Goal: Task Accomplishment & Management: Use online tool/utility

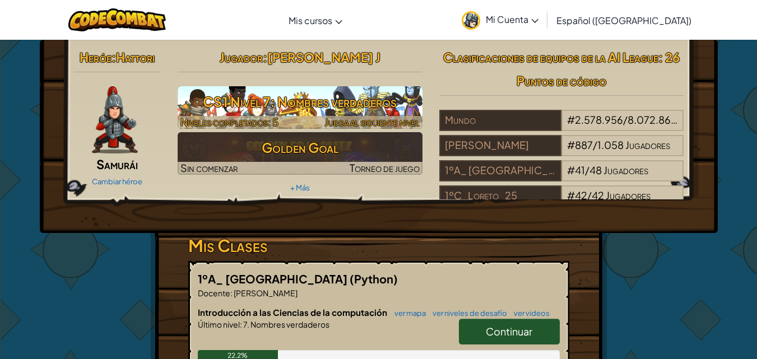
click at [392, 99] on h3 "CS1 Nivel 7: Nombres verdaderos" at bounding box center [300, 101] width 245 height 25
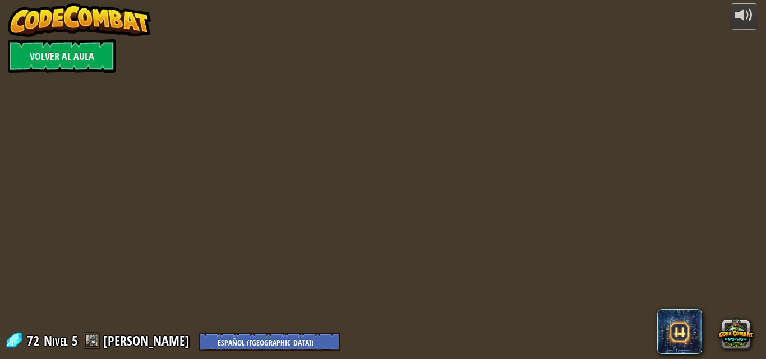
select select "es-419"
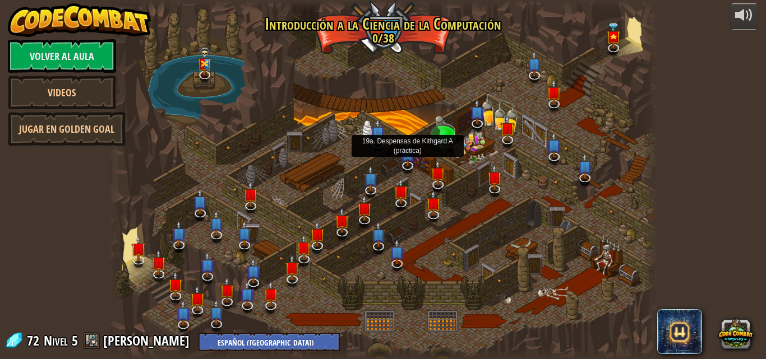
select select "es-419"
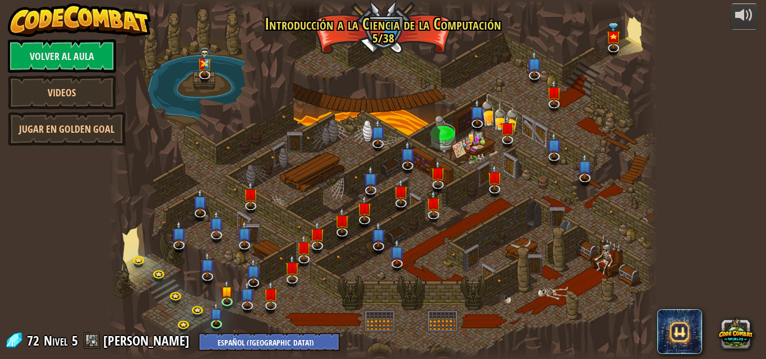
select select "es-419"
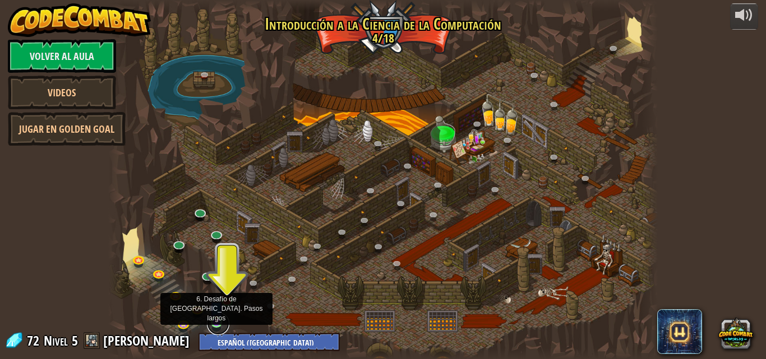
click at [212, 324] on link at bounding box center [218, 324] width 22 height 22
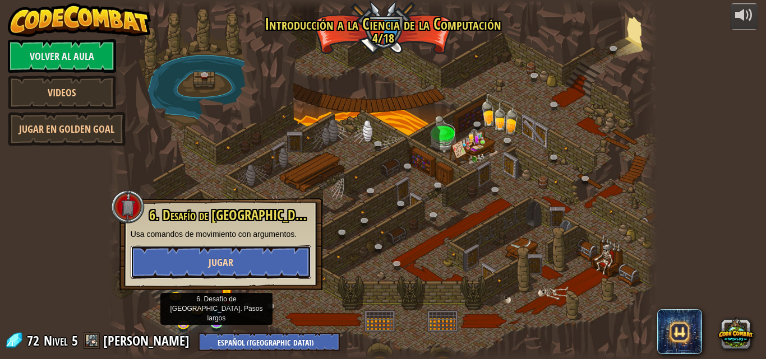
click at [202, 265] on button "Jugar" at bounding box center [221, 262] width 180 height 34
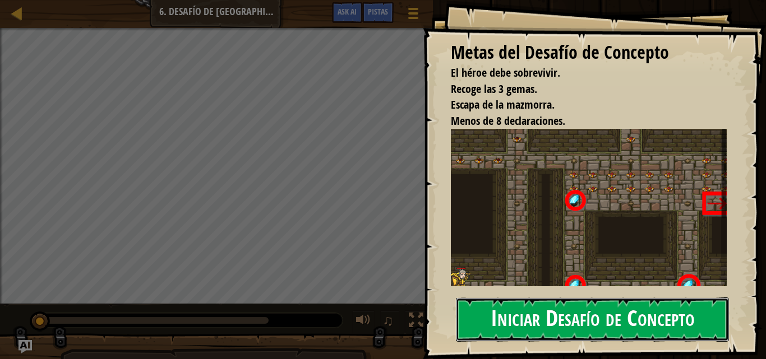
click at [585, 322] on button "Iniciar Desafío de Concepto" at bounding box center [592, 320] width 273 height 44
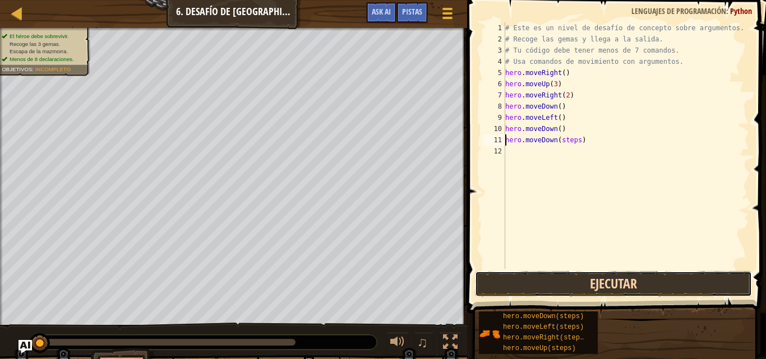
click at [569, 285] on button "Ejecutar" at bounding box center [613, 284] width 277 height 26
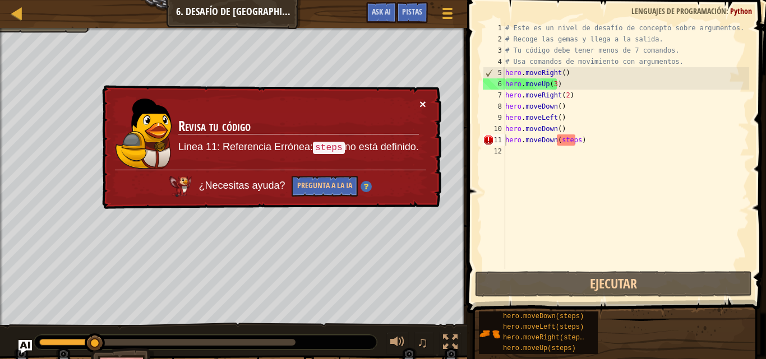
click at [423, 101] on button "×" at bounding box center [422, 104] width 7 height 12
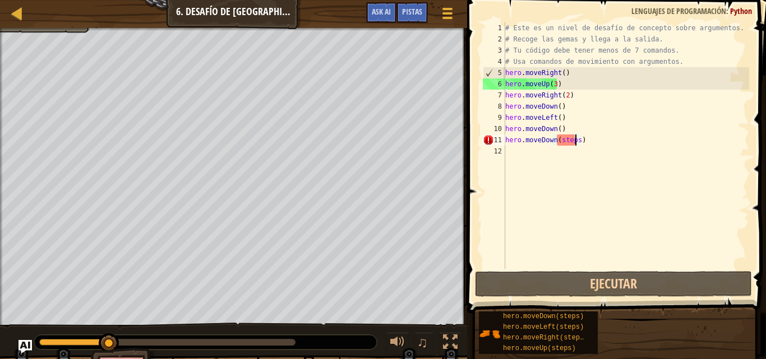
click at [574, 143] on div "# Este es un nivel de desafío de concepto sobre argumentos. # Recoge las gemas …" at bounding box center [626, 156] width 246 height 269
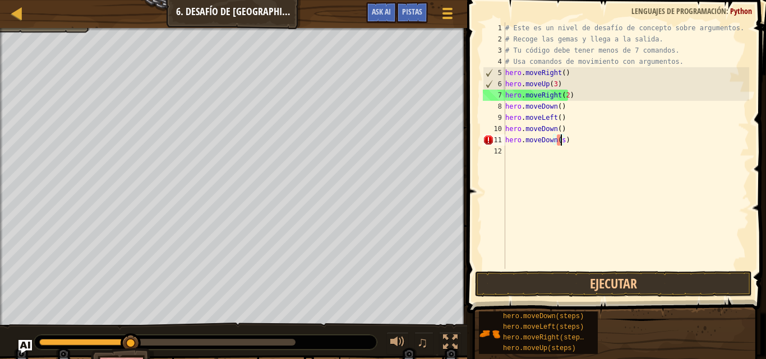
type textarea "hero.moveDown()"
click at [599, 243] on div "# Este es un nivel de desafío de concepto sobre argumentos. # Recoge las gemas …" at bounding box center [626, 156] width 246 height 269
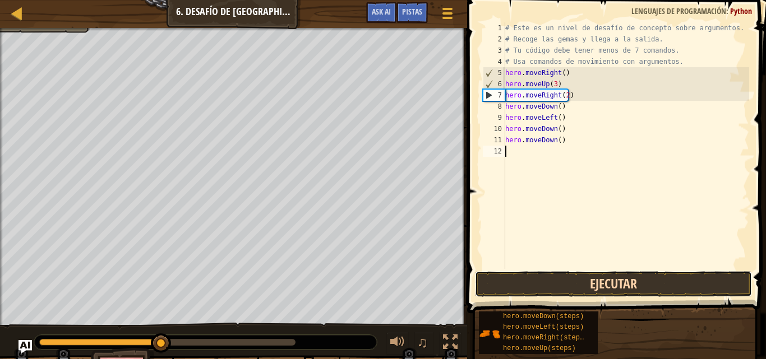
click at [559, 278] on button "Ejecutar" at bounding box center [613, 284] width 277 height 26
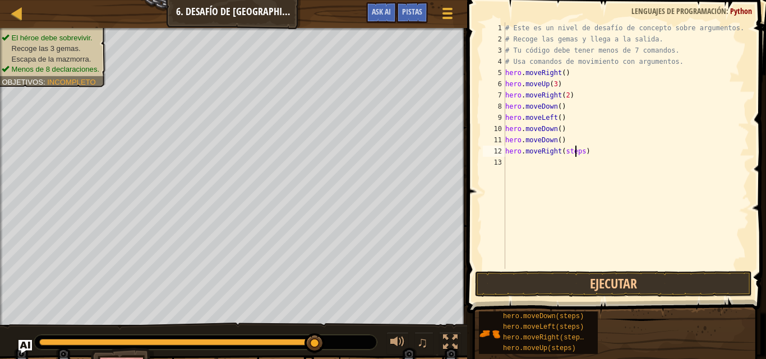
click at [577, 151] on div "# Este es un nivel de desafío de concepto sobre argumentos. # Recoge las gemas …" at bounding box center [626, 156] width 246 height 269
click at [575, 150] on div "# Este es un nivel de desafío de concepto sobre argumentos. # Recoge las gemas …" at bounding box center [626, 156] width 246 height 269
click at [586, 282] on button "Ejecutar" at bounding box center [613, 284] width 277 height 26
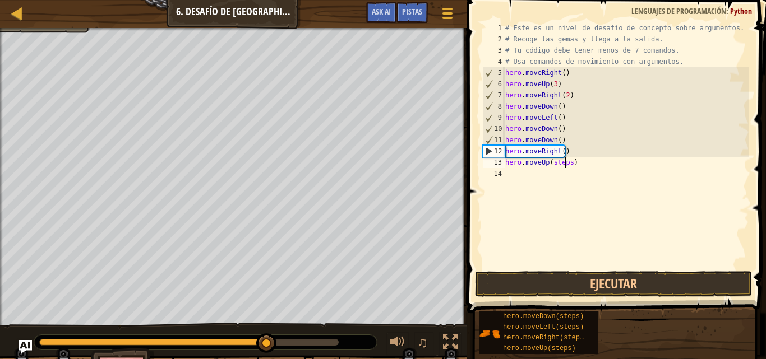
click at [565, 162] on div "# Este es un nivel de desafío de concepto sobre argumentos. # Recoge las gemas …" at bounding box center [626, 156] width 246 height 269
click at [568, 163] on div "# Este es un nivel de desafío de concepto sobre argumentos. # Recoge las gemas …" at bounding box center [626, 156] width 246 height 269
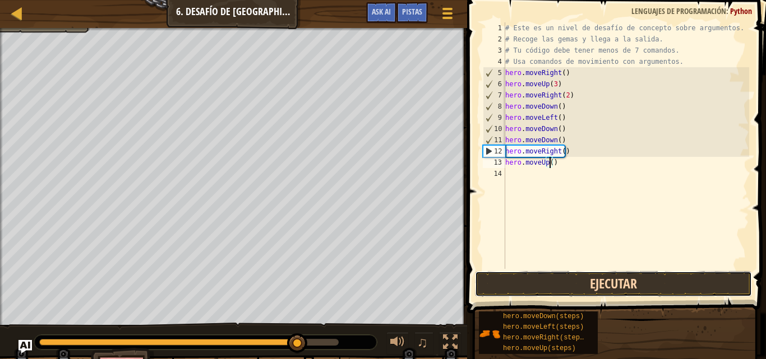
click at [596, 281] on button "Ejecutar" at bounding box center [613, 284] width 277 height 26
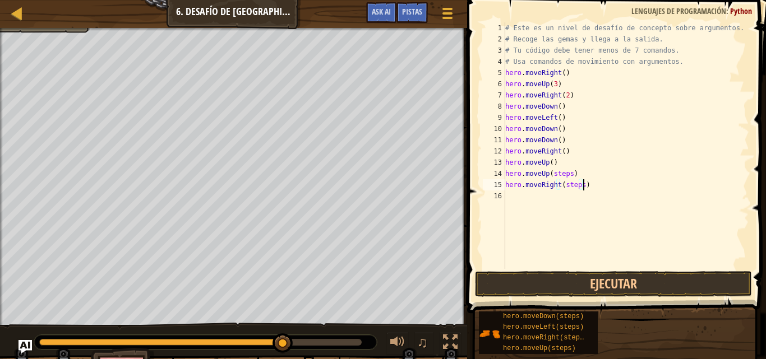
click at [581, 187] on div "# Este es un nivel de desafío de concepto sobre argumentos. # Recoge las gemas …" at bounding box center [626, 156] width 246 height 269
click at [578, 186] on div "# Este es un nivel de desafío de concepto sobre argumentos. # Recoge las gemas …" at bounding box center [626, 156] width 246 height 269
click at [566, 175] on div "# Este es un nivel de desafío de concepto sobre argumentos. # Recoge las gemas …" at bounding box center [626, 156] width 246 height 269
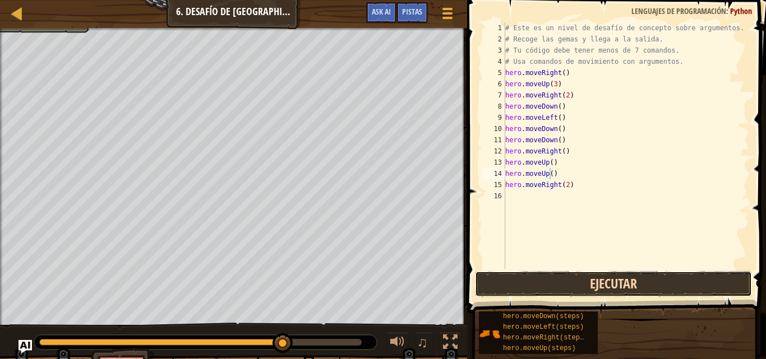
click at [566, 286] on button "Ejecutar" at bounding box center [613, 284] width 277 height 26
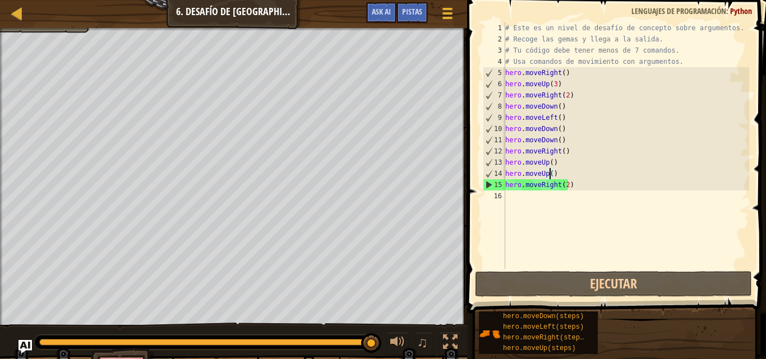
click at [557, 171] on div "# Este es un nivel de desafío de concepto sobre argumentos. # Recoge las gemas …" at bounding box center [626, 156] width 246 height 269
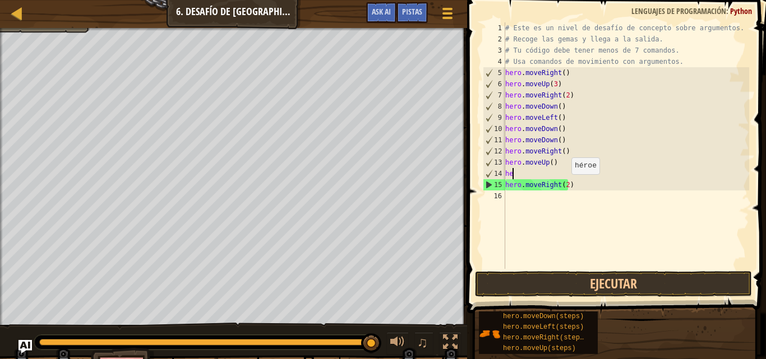
scroll to position [5, 0]
type textarea "h"
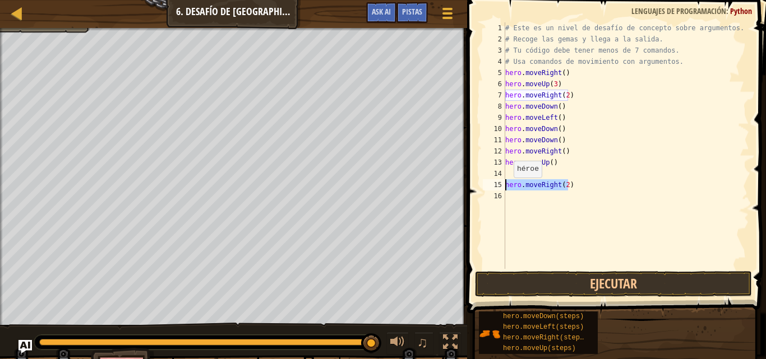
drag, startPoint x: 574, startPoint y: 184, endPoint x: 494, endPoint y: 188, distance: 79.7
click at [493, 188] on div "1 2 3 4 5 6 7 8 9 10 11 12 13 14 15 16 # Este es un nivel de desafío de concept…" at bounding box center [614, 145] width 268 height 247
type textarea "hero.moveRight(2)"
click at [562, 138] on div "# Este es un nivel de desafío de concepto sobre argumentos. # Recoge las gemas …" at bounding box center [626, 156] width 246 height 269
click at [566, 165] on div "# Este es un nivel de desafío de concepto sobre argumentos. # Recoge las gemas …" at bounding box center [626, 156] width 246 height 269
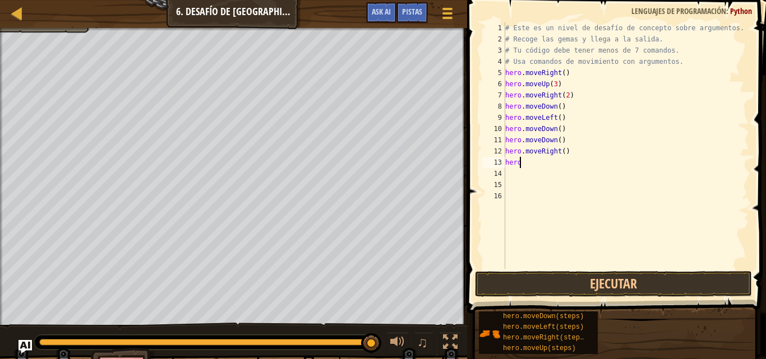
type textarea "h"
click at [555, 128] on div "# Este es un nivel de desafío de concepto sobre argumentos. # Recoge las gemas …" at bounding box center [626, 156] width 246 height 269
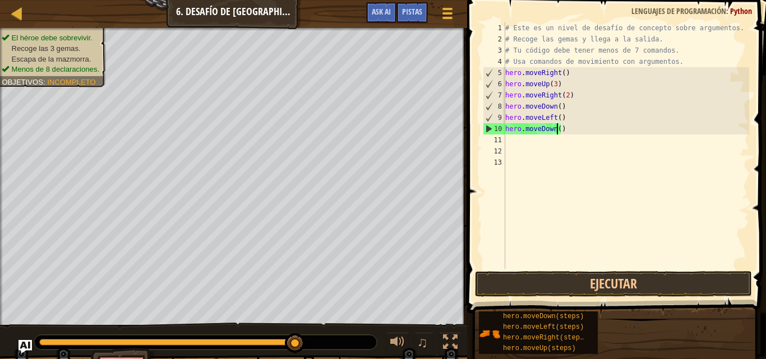
scroll to position [5, 4]
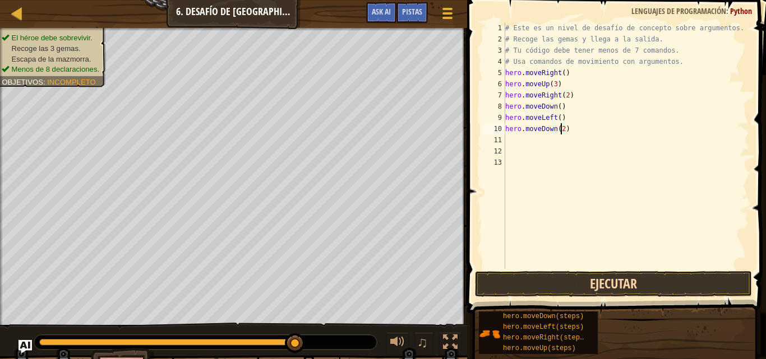
type textarea "hero.moveDown(2)"
click at [573, 286] on button "Ejecutar" at bounding box center [613, 284] width 277 height 26
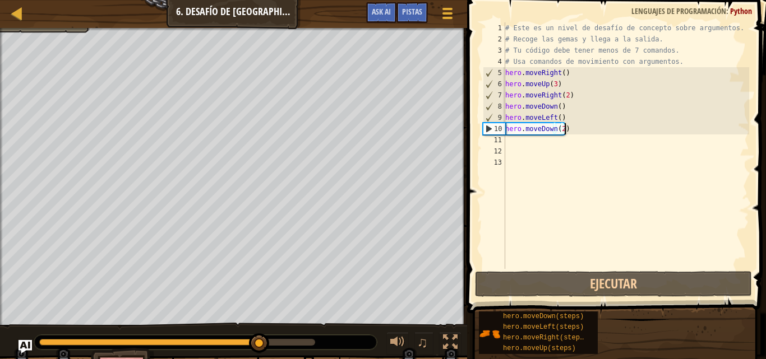
click at [572, 132] on div "# Este es un nivel de desafío de concepto sobre argumentos. # Recoge las gemas …" at bounding box center [626, 156] width 246 height 269
click at [525, 200] on div "# Este es un nivel de desafío de concepto sobre argumentos. # Recoge las gemas …" at bounding box center [626, 156] width 246 height 269
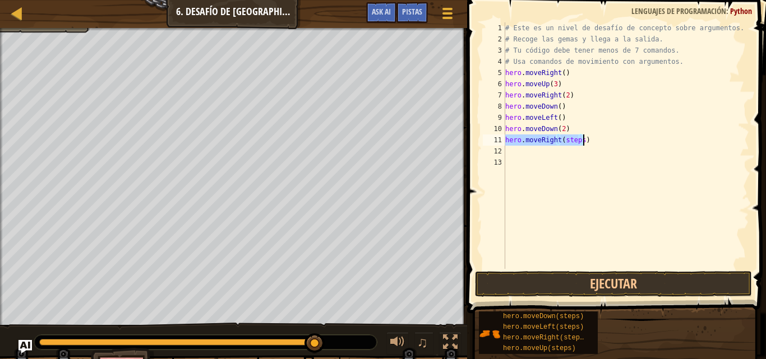
click at [578, 139] on div "# Este es un nivel de desafío de concepto sobre argumentos. # Recoge las gemas …" at bounding box center [626, 145] width 246 height 247
type textarea "hero.moveRight(2)"
click at [546, 166] on div "# Este es un nivel de desafío de concepto sobre argumentos. # Recoge las gemas …" at bounding box center [626, 156] width 246 height 269
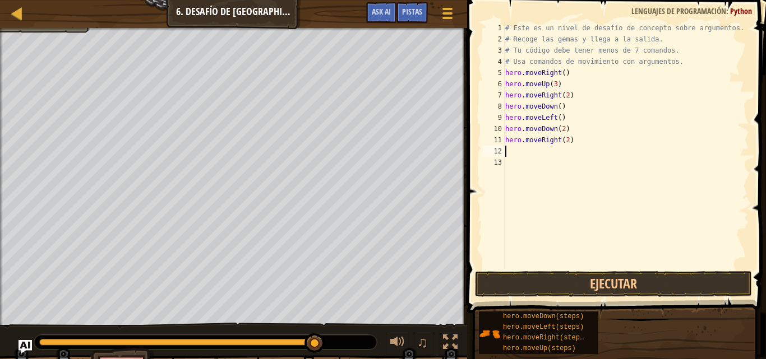
click at [532, 151] on div "# Este es un nivel de desafío de concepto sobre argumentos. # Recoge las gemas …" at bounding box center [626, 156] width 246 height 269
click at [565, 150] on div "# Este es un nivel de desafío de concepto sobre argumentos. # Recoge las gemas …" at bounding box center [626, 145] width 246 height 247
click at [567, 150] on div "# Este es un nivel de desafío de concepto sobre argumentos. # Recoge las gemas …" at bounding box center [626, 156] width 246 height 269
click at [629, 332] on div "hero.moveDown(steps) hero.moveLeft(steps) hero.moveRight(steps) hero.moveUp(ste…" at bounding box center [618, 333] width 280 height 44
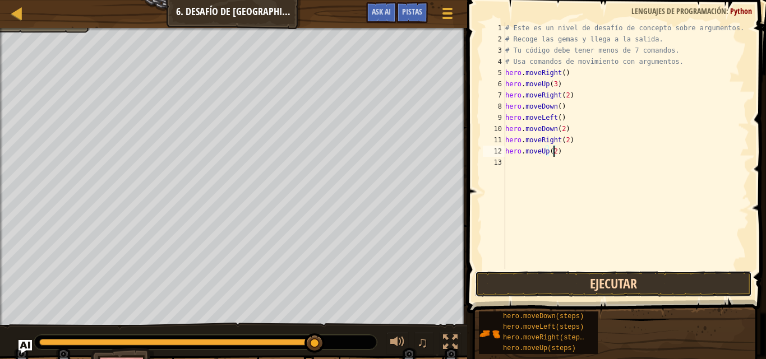
click at [577, 285] on button "Ejecutar" at bounding box center [613, 284] width 277 height 26
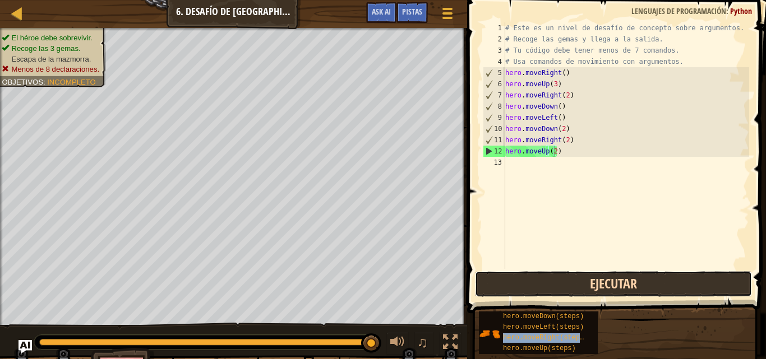
click at [491, 285] on button "Ejecutar" at bounding box center [613, 284] width 277 height 26
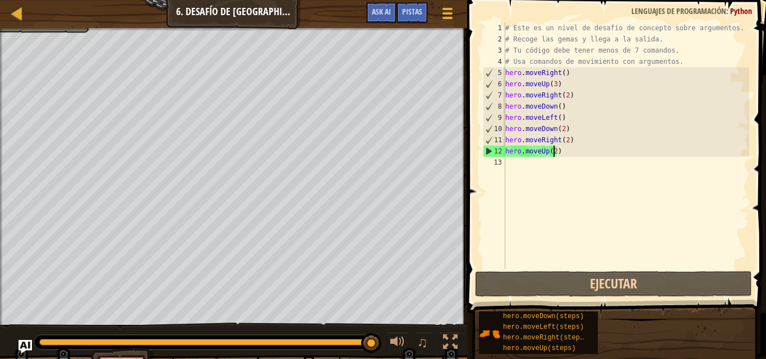
click at [574, 152] on div "# Este es un nivel de desafío de concepto sobre argumentos. # Recoge las gemas …" at bounding box center [626, 156] width 246 height 269
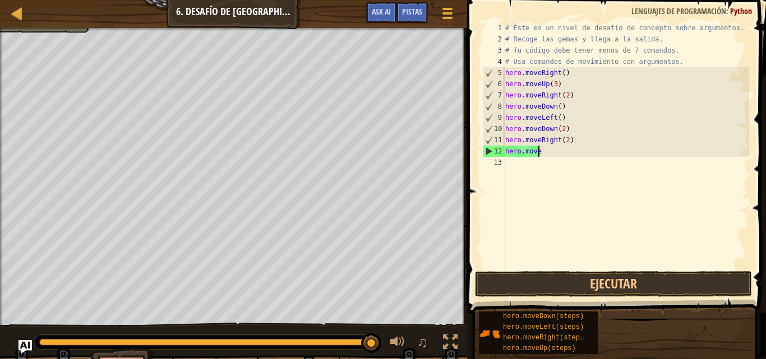
scroll to position [5, 1]
type textarea "h"
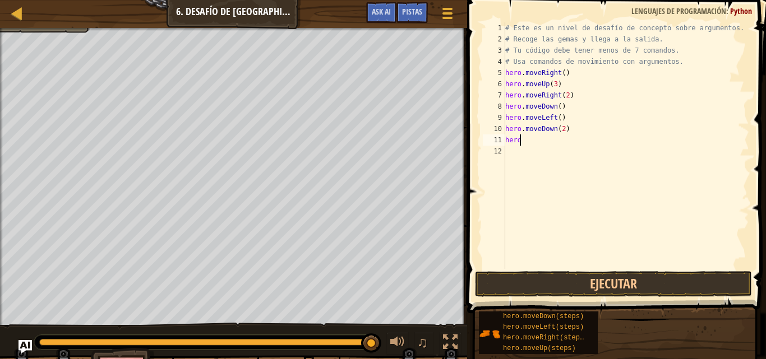
type textarea "h"
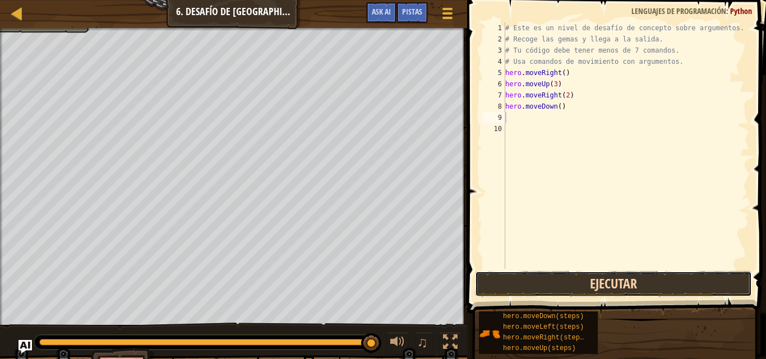
click at [589, 286] on button "Ejecutar" at bounding box center [613, 284] width 277 height 26
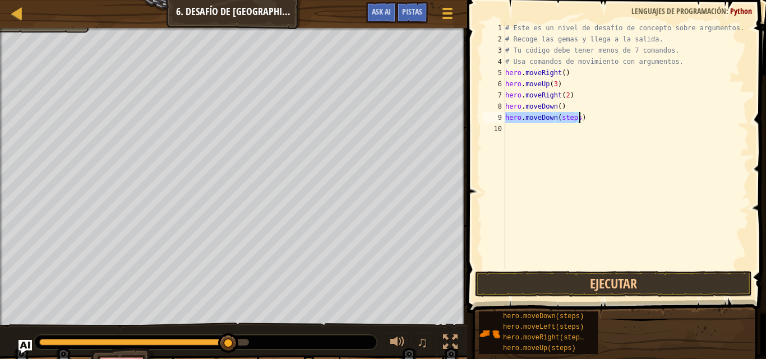
click at [573, 115] on div "# Este es un nivel de desafío de concepto sobre argumentos. # Recoge las gemas …" at bounding box center [626, 145] width 246 height 247
click at [574, 115] on div "# Este es un nivel de desafío de concepto sobre argumentos. # Recoge las gemas …" at bounding box center [626, 156] width 246 height 269
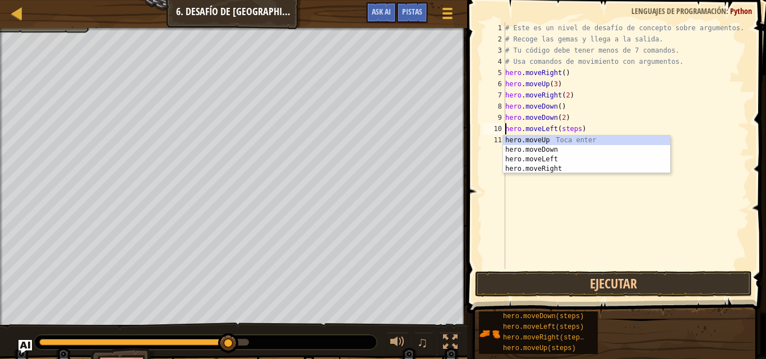
click at [579, 126] on div "# Este es un nivel de desafío de concepto sobre argumentos. # Recoge las gemas …" at bounding box center [626, 156] width 246 height 269
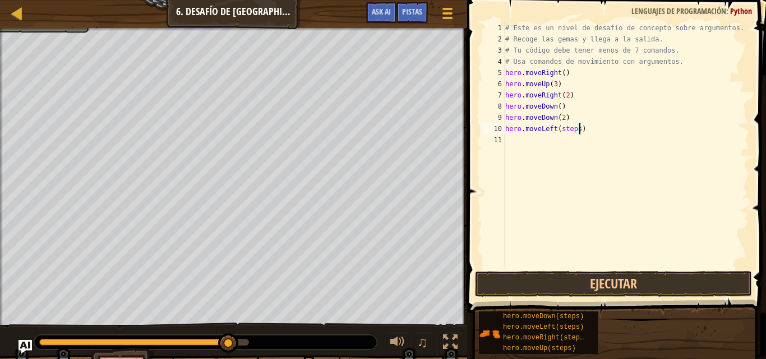
click at [575, 126] on div "# Este es un nivel de desafío de concepto sobre argumentos. # Recoge las gemas …" at bounding box center [626, 156] width 246 height 269
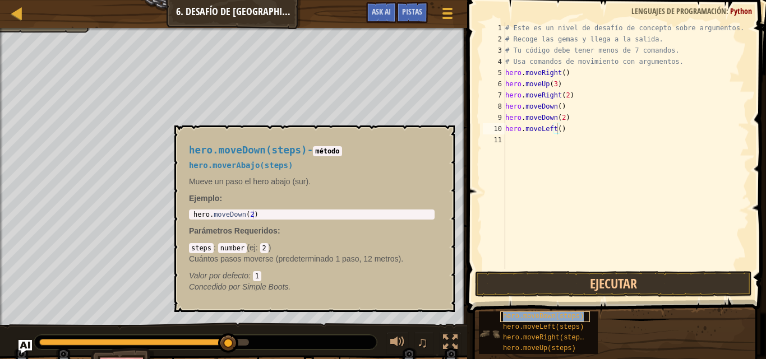
click at [512, 314] on span "hero.moveDown(steps)" at bounding box center [543, 317] width 81 height 8
click at [566, 138] on div "# Este es un nivel de desafío de concepto sobre argumentos. # Recoge las gemas …" at bounding box center [626, 156] width 246 height 269
type textarea "hero.moveUp()"
click at [571, 193] on div "# Este es un nivel de desafío de concepto sobre argumentos. # Recoge las gemas …" at bounding box center [626, 156] width 246 height 269
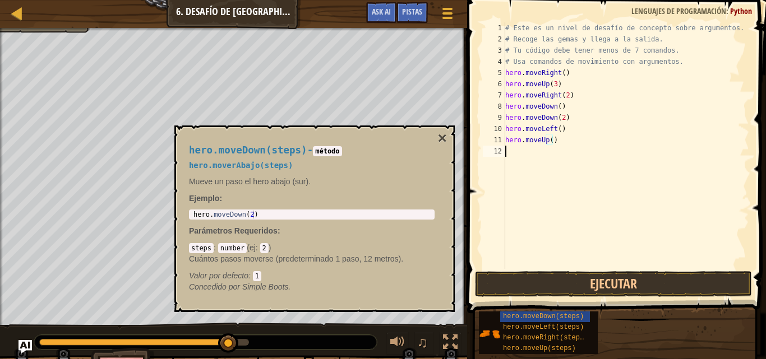
scroll to position [5, 0]
click at [434, 137] on div "hero.moveDown(steps) - método hero.moverAbajo(steps) Mueve un paso el hero abaj…" at bounding box center [311, 218] width 261 height 169
click at [439, 137] on button "×" at bounding box center [442, 139] width 9 height 16
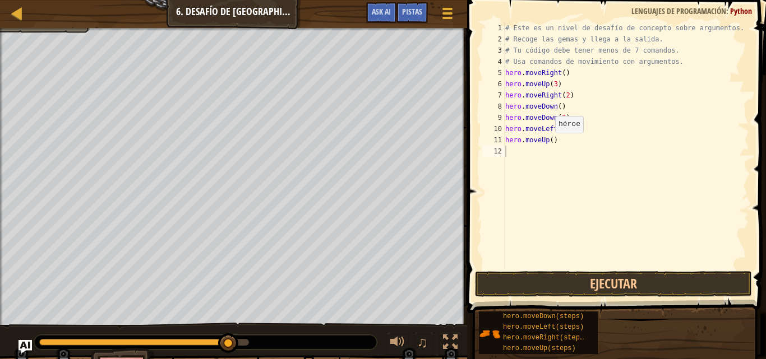
click at [549, 143] on div "# Este es un nivel de desafío de concepto sobre argumentos. # Recoge las gemas …" at bounding box center [626, 156] width 246 height 269
click at [578, 152] on div "# Este es un nivel de desafío de concepto sobre argumentos. # Recoge las gemas …" at bounding box center [626, 156] width 246 height 269
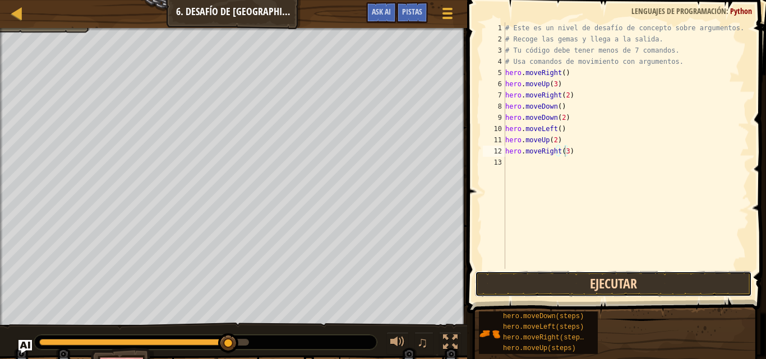
click at [613, 278] on button "Ejecutar" at bounding box center [613, 284] width 277 height 26
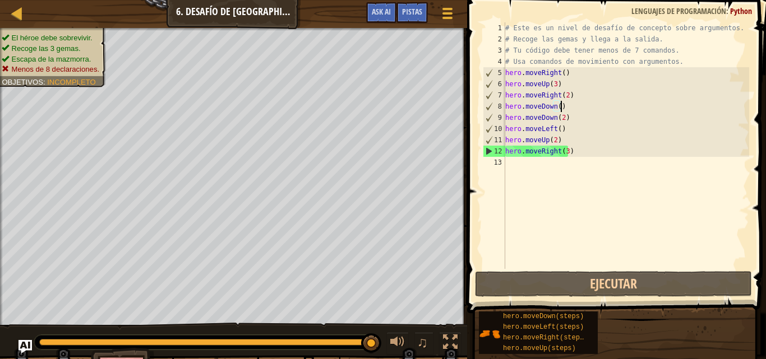
click at [563, 106] on div "# Este es un nivel de desafío de concepto sobre argumentos. # Recoge las gemas …" at bounding box center [626, 156] width 246 height 269
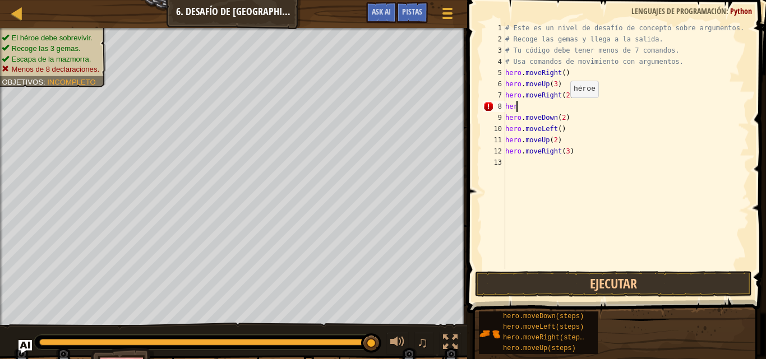
scroll to position [5, 0]
type textarea "h"
click at [560, 119] on div "# Este es un nivel de desafío de concepto sobre argumentos. # Recoge las gemas …" at bounding box center [626, 156] width 246 height 269
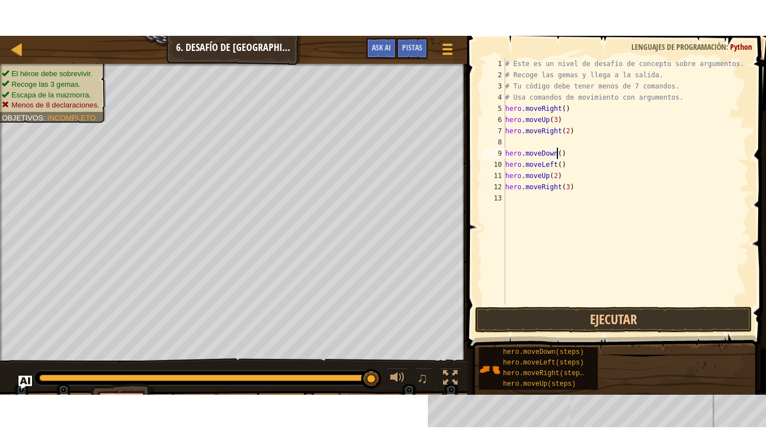
scroll to position [5, 4]
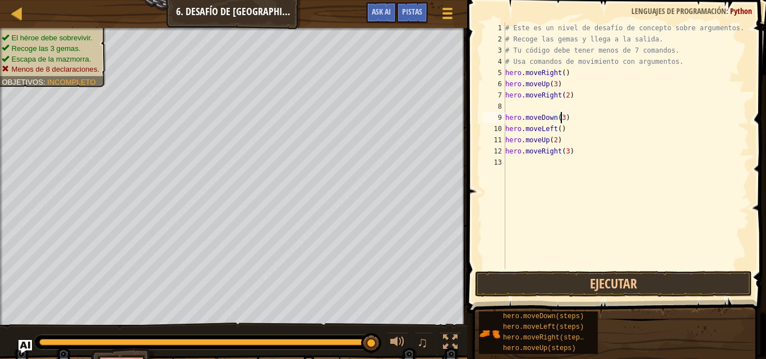
click at [635, 131] on div "# Este es un nivel de desafío de concepto sobre argumentos. # Recoge las gemas …" at bounding box center [626, 156] width 246 height 269
type textarea "hero.moveLeft()"
click at [659, 281] on button "Ejecutar" at bounding box center [613, 284] width 277 height 26
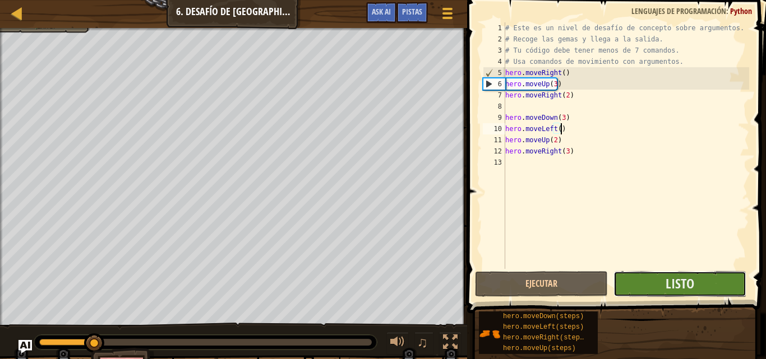
click at [652, 282] on button "Listo" at bounding box center [679, 284] width 133 height 26
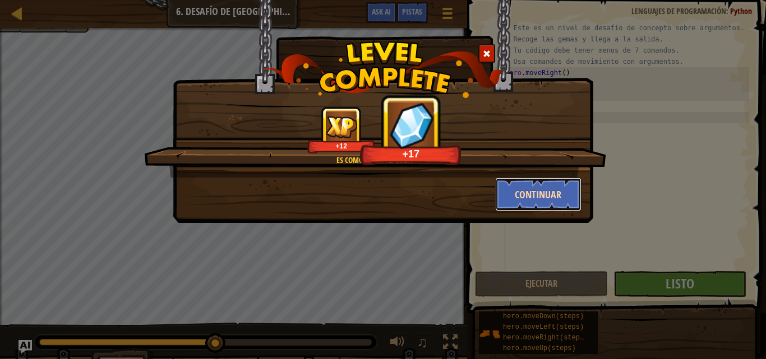
click at [526, 201] on button "Continuar" at bounding box center [538, 195] width 87 height 34
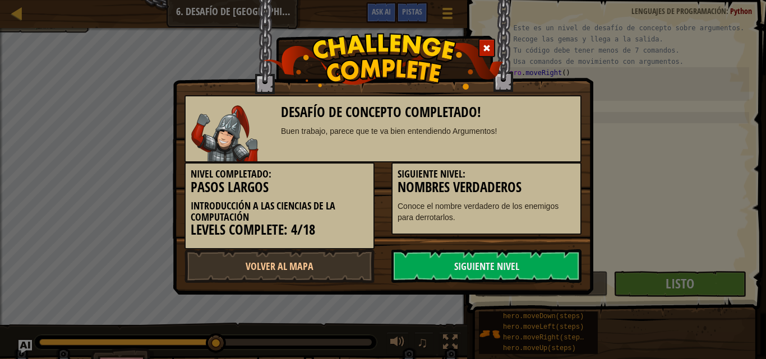
click at [526, 201] on p "Conoce el nombre verdadero de los enemigos para derrotarlos." at bounding box center [486, 212] width 178 height 22
click at [464, 267] on link "Siguiente Nivel" at bounding box center [486, 266] width 190 height 34
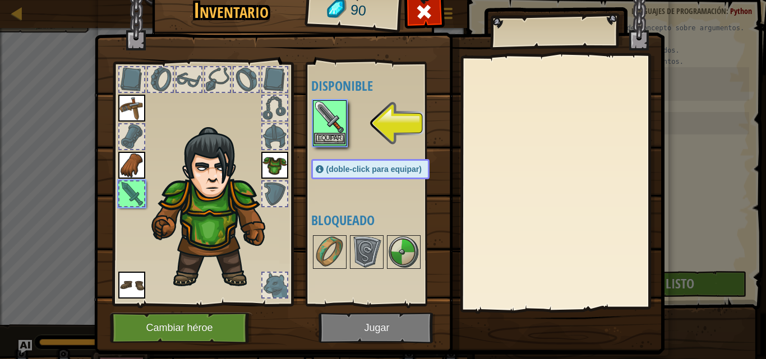
click at [341, 139] on div "Equipar" at bounding box center [330, 123] width 34 height 46
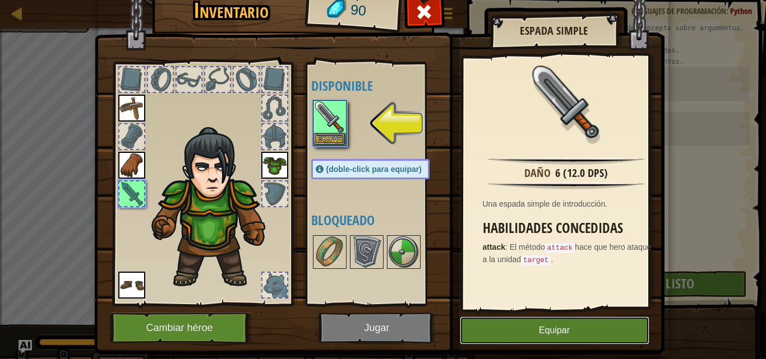
click at [560, 331] on button "Equipar" at bounding box center [554, 331] width 189 height 28
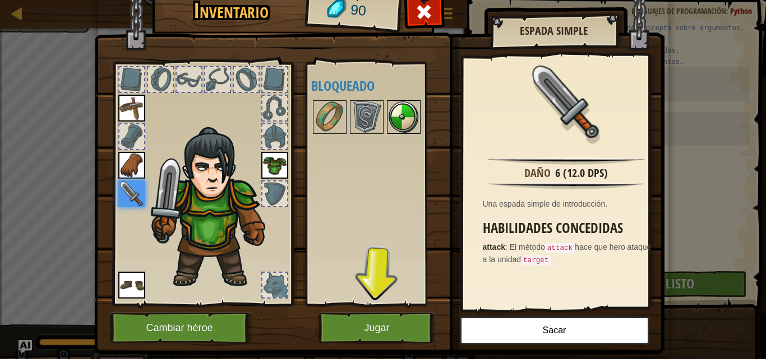
click at [403, 123] on img at bounding box center [403, 116] width 31 height 31
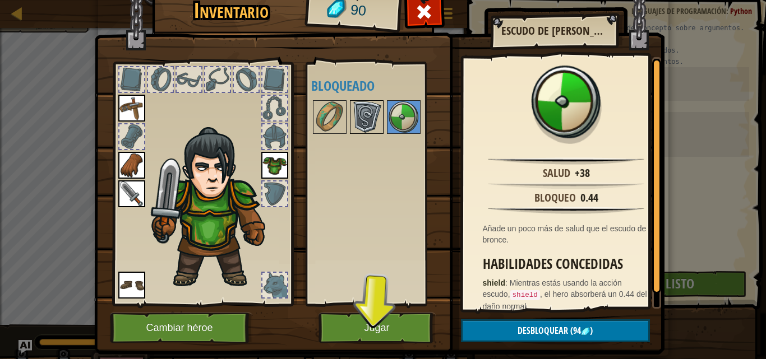
click at [354, 109] on img at bounding box center [366, 116] width 31 height 31
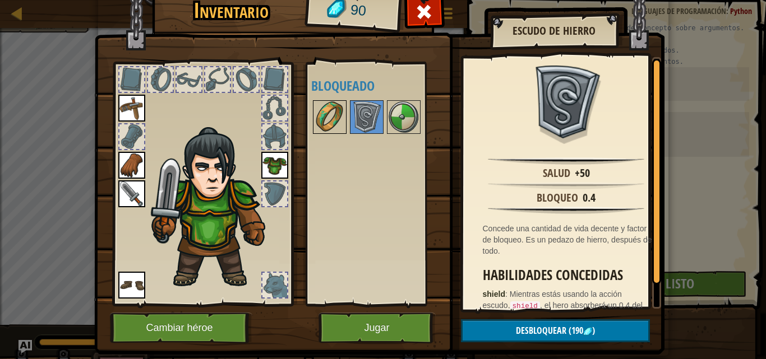
click at [333, 124] on img at bounding box center [329, 116] width 31 height 31
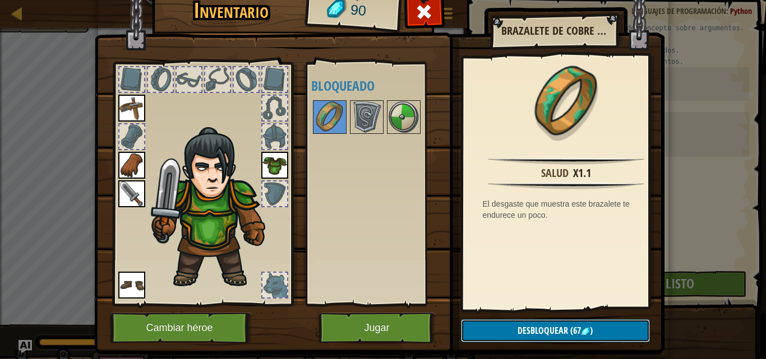
click at [540, 325] on span "Desbloquear" at bounding box center [542, 330] width 50 height 12
click at [540, 325] on button "Confirmar" at bounding box center [555, 330] width 189 height 23
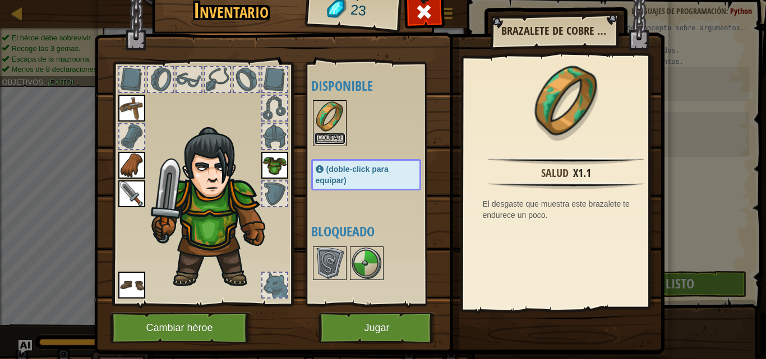
click at [323, 134] on button "Equipar" at bounding box center [329, 139] width 31 height 12
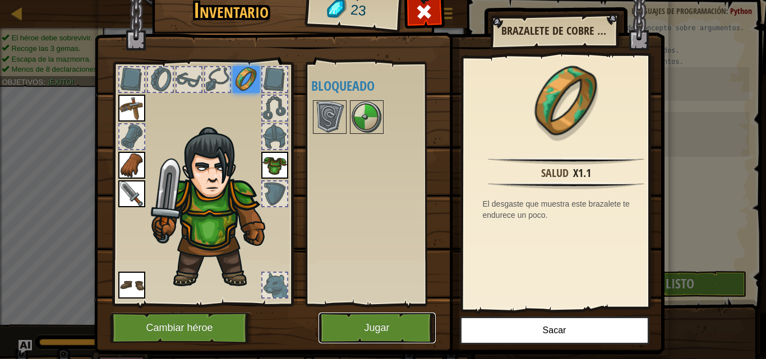
click at [403, 331] on button "Jugar" at bounding box center [376, 328] width 117 height 31
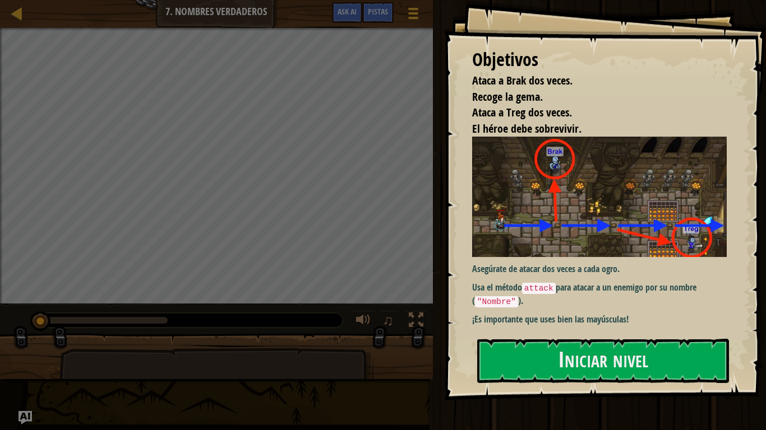
click at [570, 228] on img at bounding box center [603, 197] width 263 height 120
drag, startPoint x: 564, startPoint y: 294, endPoint x: 564, endPoint y: 303, distance: 9.0
click at [564, 302] on p "Usa el método attack para atacar a un enemigo por su nombre ( "Nombre" )." at bounding box center [603, 294] width 263 height 26
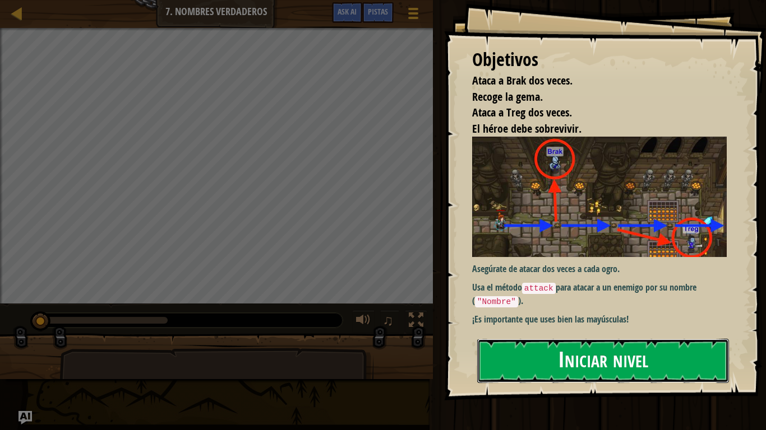
click at [571, 359] on button "Iniciar nivel" at bounding box center [603, 361] width 252 height 44
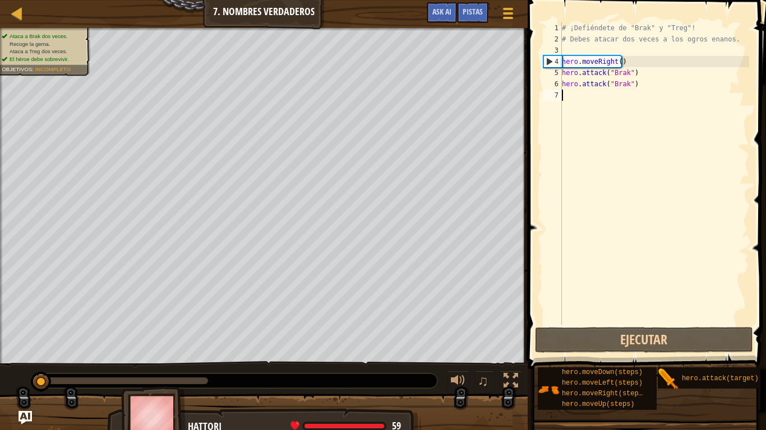
click at [621, 354] on span at bounding box center [647, 168] width 247 height 402
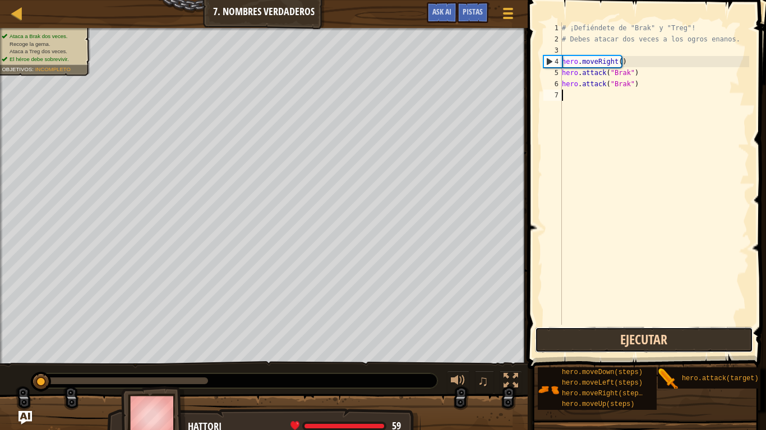
click at [620, 340] on button "Ejecutar" at bounding box center [644, 340] width 218 height 26
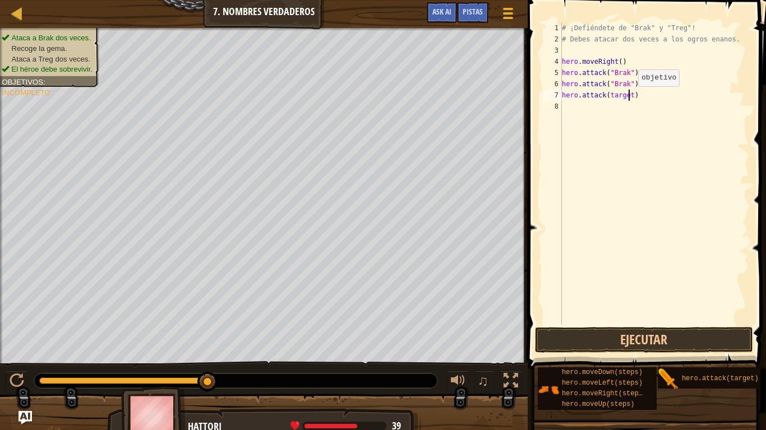
click at [628, 98] on div "# ¡Defiéndete de "Brak" y "Treg"! # Debes atacar dos veces a los ogros enanos. …" at bounding box center [653, 184] width 189 height 325
click at [607, 99] on div "# ¡Defiéndete de "Brak" y "Treg"! # Debes atacar dos veces a los ogros enanos. …" at bounding box center [653, 184] width 189 height 325
type textarea "hero.attack("Treg")"
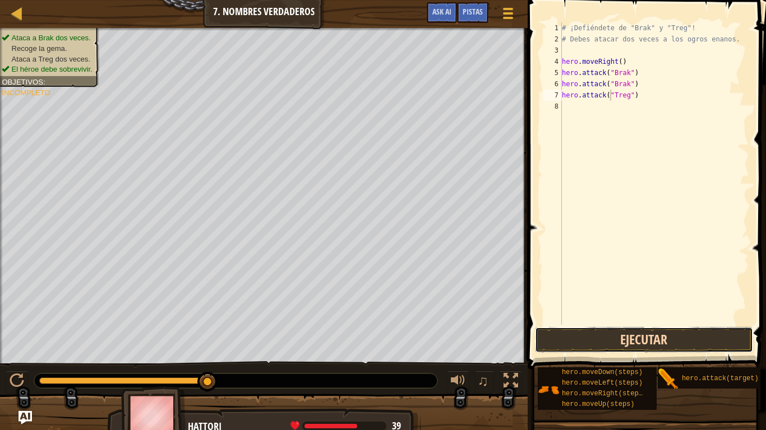
click at [711, 339] on button "Ejecutar" at bounding box center [644, 340] width 218 height 26
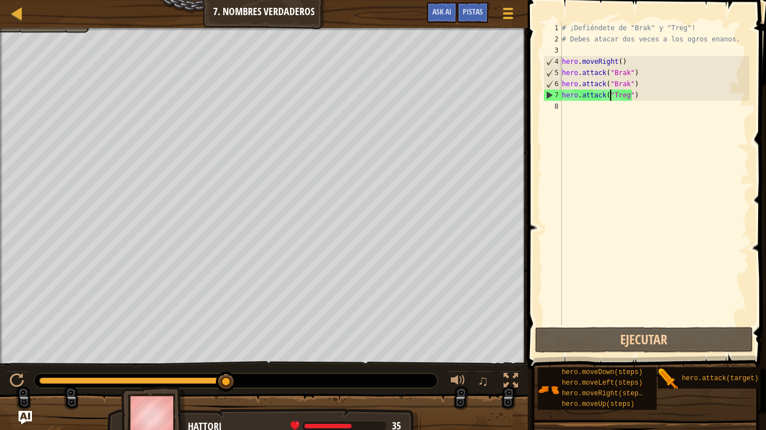
click at [602, 163] on div "# ¡Defiéndete de "Brak" y "Treg"! # Debes atacar dos veces a los ogros enanos. …" at bounding box center [653, 184] width 189 height 325
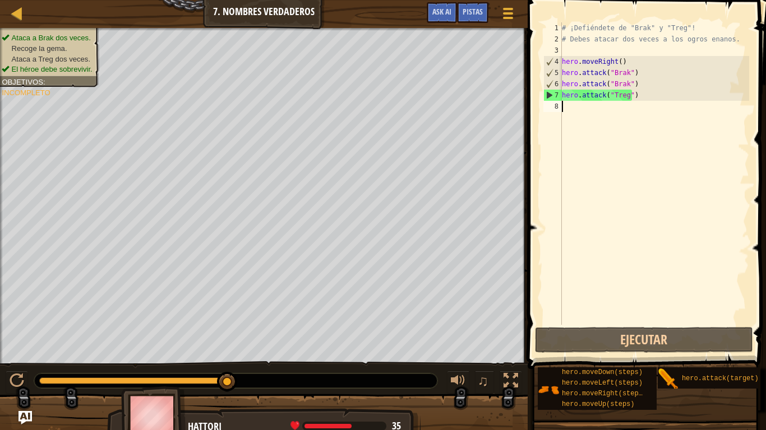
scroll to position [5, 0]
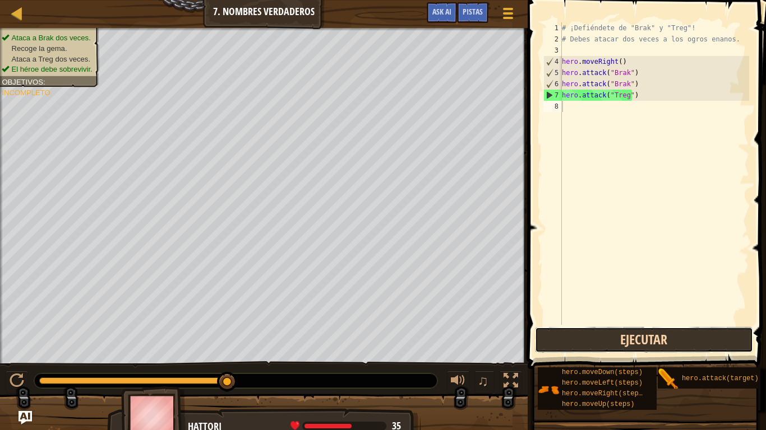
click at [589, 347] on button "Ejecutar" at bounding box center [644, 340] width 218 height 26
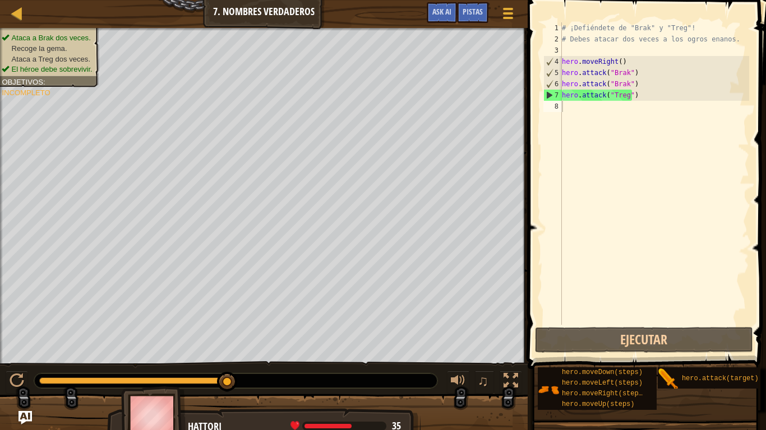
drag, startPoint x: 669, startPoint y: 375, endPoint x: 703, endPoint y: 406, distance: 45.7
click at [699, 359] on div "hero.moveDown(steps) hero.moveLeft(steps) hero.moveRight(steps) hero.moveUp(ste…" at bounding box center [647, 389] width 221 height 44
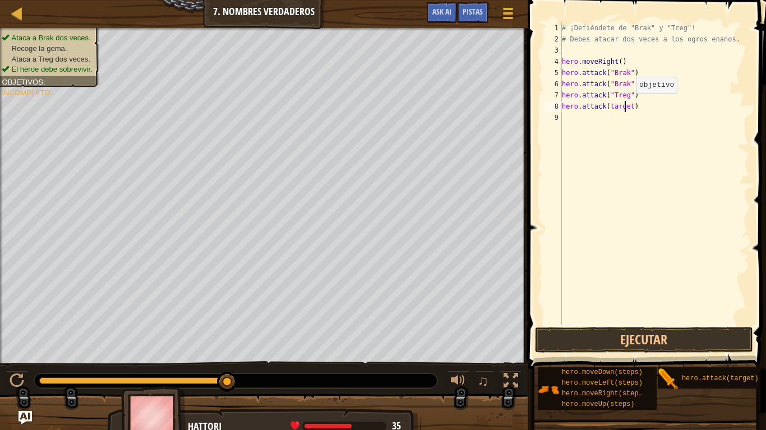
click at [626, 105] on div "# ¡Defiéndete de "Brak" y "Treg"! # Debes atacar dos veces a los ogros enanos. …" at bounding box center [653, 184] width 189 height 325
click at [630, 103] on div "# ¡Defiéndete de "Brak" y "Treg"! # Debes atacar dos veces a los ogros enanos. …" at bounding box center [653, 184] width 189 height 325
click at [648, 342] on button "Ejecutar" at bounding box center [644, 340] width 218 height 26
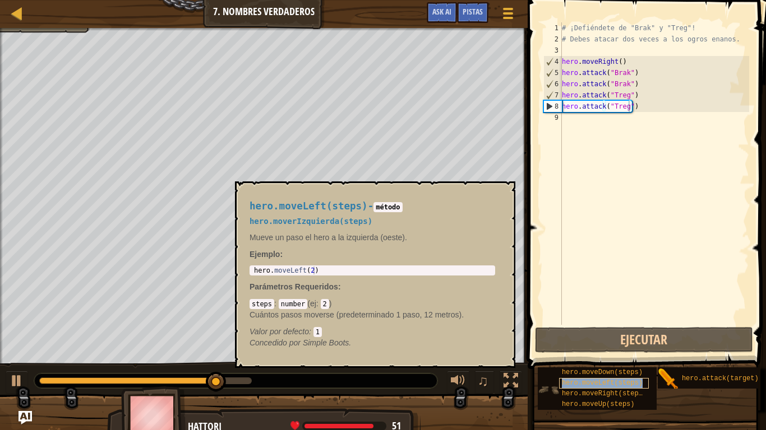
click at [593, 359] on span "hero.moveLeft(steps)" at bounding box center [602, 383] width 81 height 8
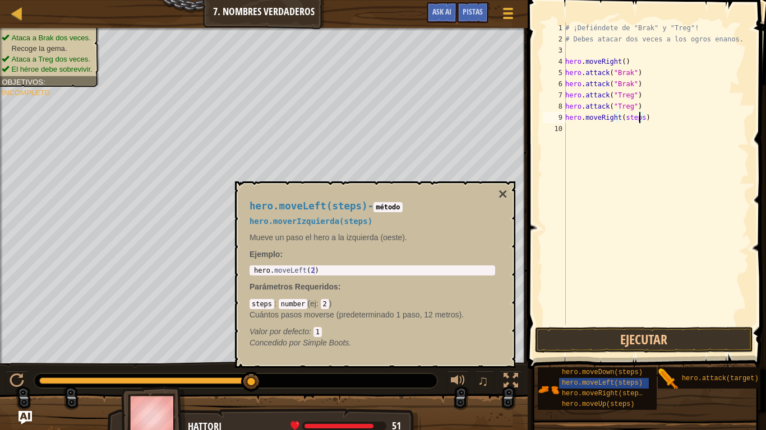
click at [638, 118] on div "# ¡Defiéndete de "Brak" y "Treg"! # Debes atacar dos veces a los ogros enanos. …" at bounding box center [656, 184] width 186 height 325
type textarea "hero.moveRight()"
click at [499, 192] on button "×" at bounding box center [502, 195] width 9 height 16
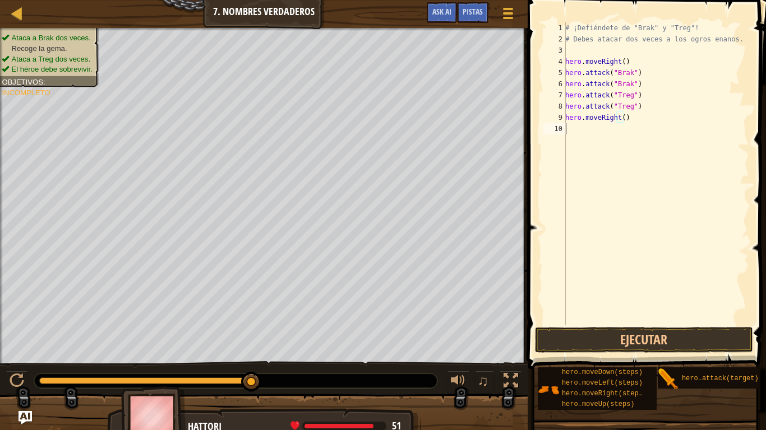
scroll to position [5, 0]
click at [621, 125] on div "# ¡Defiéndete de "Brak" y "Treg"! # Debes atacar dos veces a los ogros enanos. …" at bounding box center [656, 184] width 186 height 325
click at [618, 120] on div "# ¡Defiéndete de "Brak" y "Treg"! # Debes atacar dos veces a los ogros enanos. …" at bounding box center [656, 184] width 186 height 325
drag, startPoint x: 620, startPoint y: 128, endPoint x: 626, endPoint y: 123, distance: 8.3
click at [624, 122] on div "# ¡Defiéndete de "Brak" y "Treg"! # Debes atacar dos veces a los ogros enanos. …" at bounding box center [656, 184] width 186 height 325
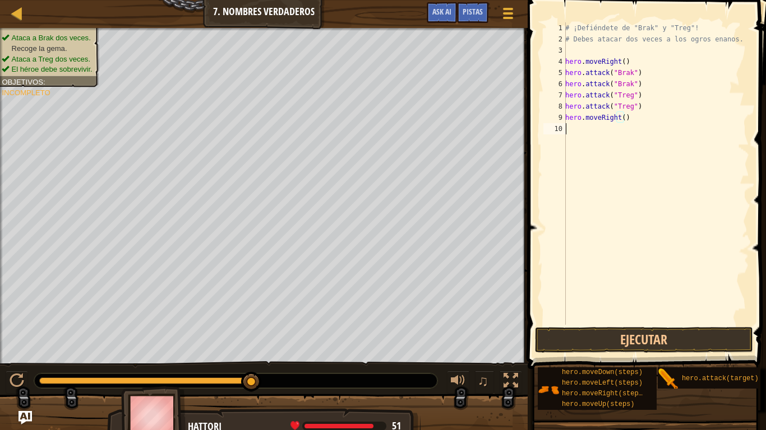
click at [626, 123] on div "# ¡Defiéndete de "Brak" y "Treg"! # Debes atacar dos veces a los ogros enanos. …" at bounding box center [656, 173] width 186 height 303
click at [621, 122] on div "# ¡Defiéndete de "Brak" y "Treg"! # Debes atacar dos veces a los ogros enanos. …" at bounding box center [656, 184] width 186 height 325
click at [693, 338] on button "Ejecutar" at bounding box center [644, 340] width 218 height 26
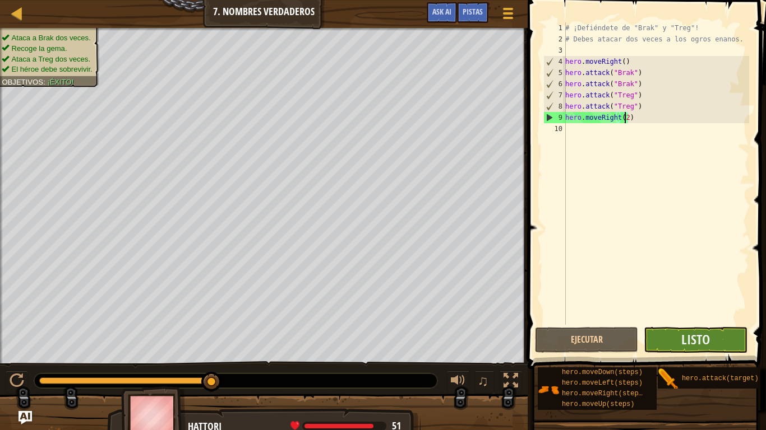
type textarea "hero.moveRight(2)"
click at [721, 340] on button "Listo" at bounding box center [695, 340] width 104 height 26
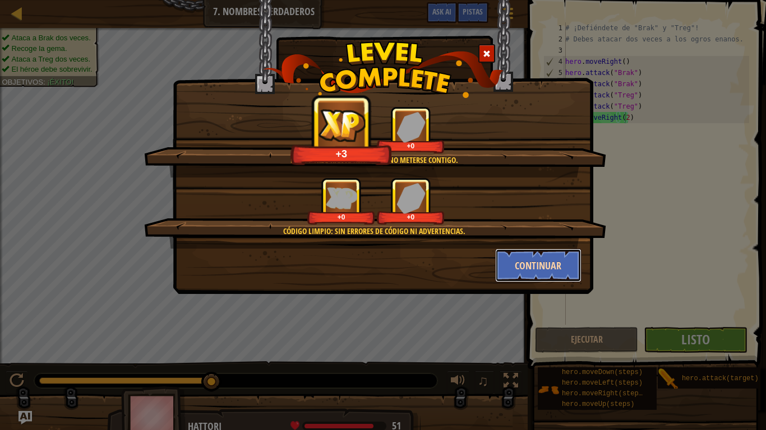
click at [545, 269] on button "Continuar" at bounding box center [538, 266] width 87 height 34
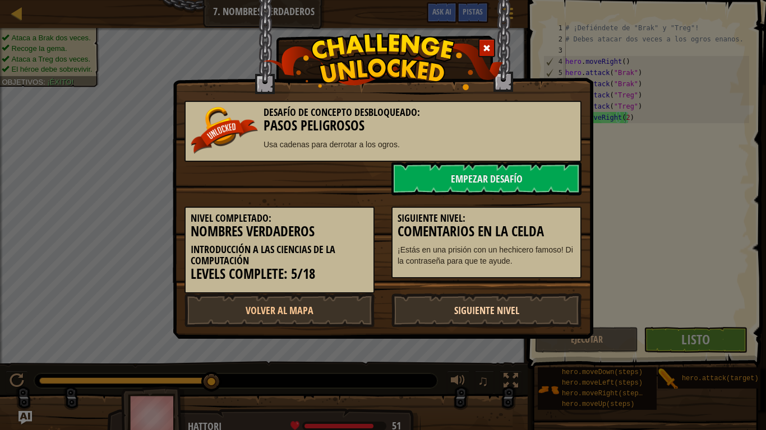
click at [461, 322] on link "Siguiente Nivel" at bounding box center [486, 311] width 190 height 34
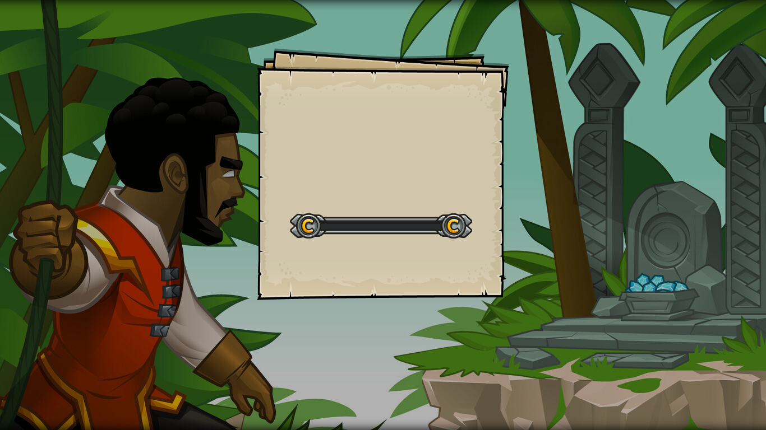
click at [458, 315] on div "Goals Start Level Error cargando del servidor Necesitas una suscripción para ju…" at bounding box center [383, 215] width 766 height 430
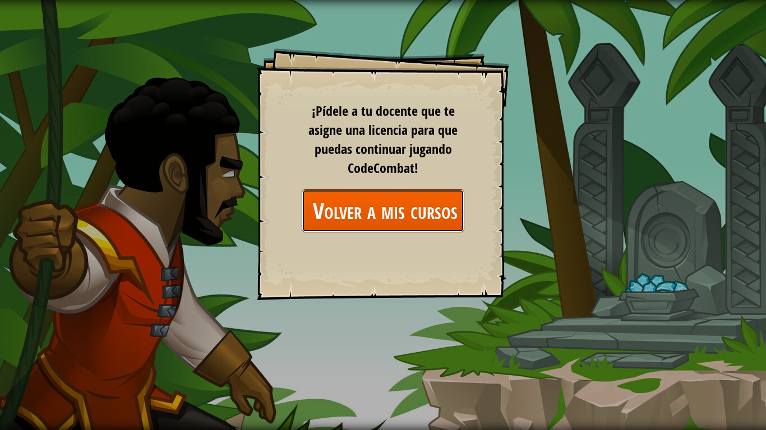
click at [414, 214] on link "Volver a mis cursos" at bounding box center [383, 210] width 163 height 43
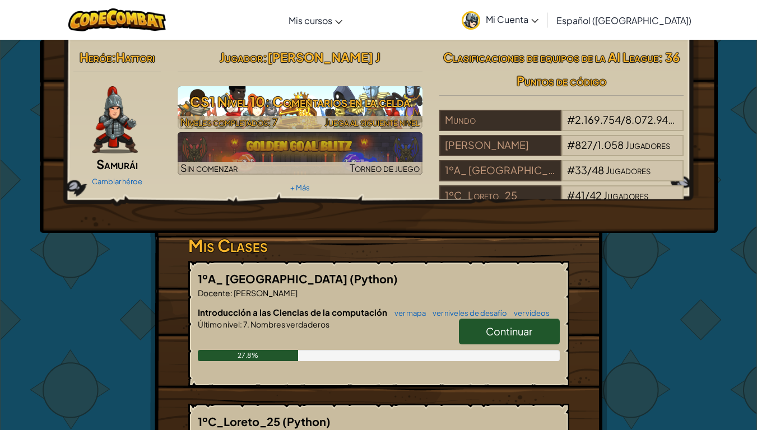
click at [367, 108] on h3 "CS1 Nivel 10: Comentarios en la celda" at bounding box center [300, 101] width 245 height 25
select select "es-419"
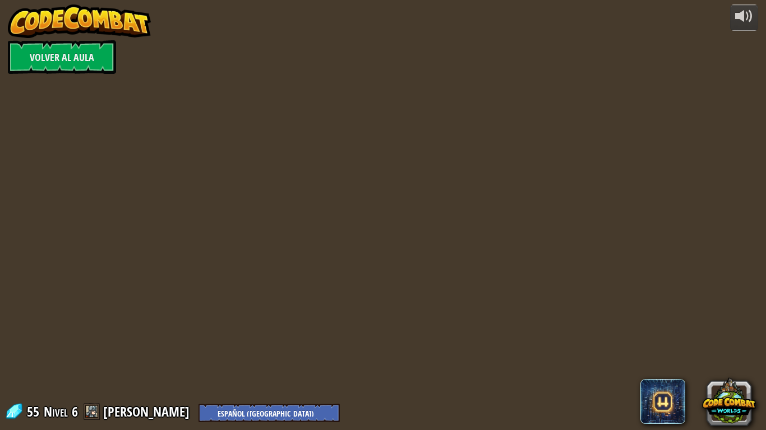
select select "es-419"
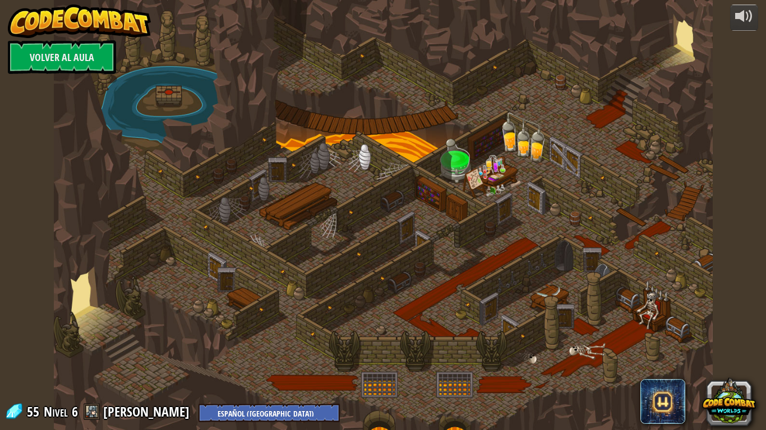
select select "es-419"
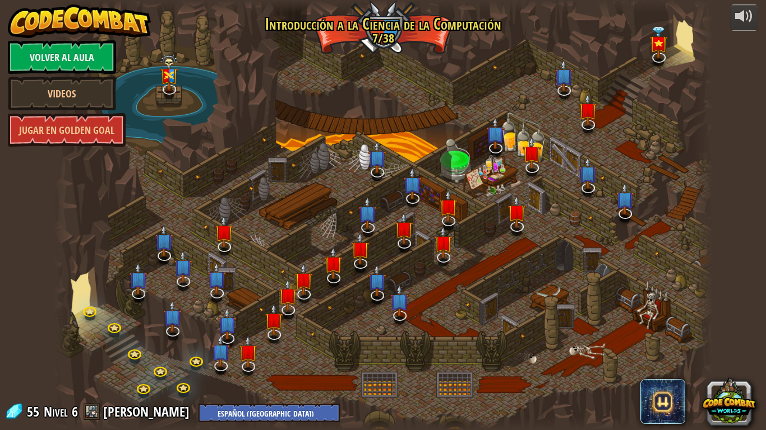
select select "es-419"
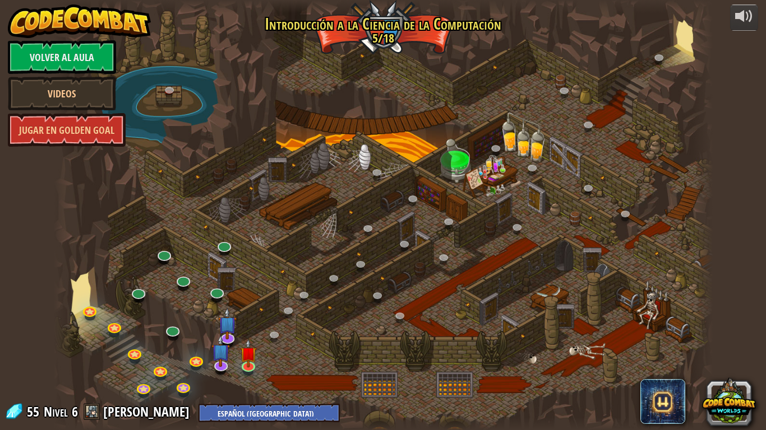
select select "es-419"
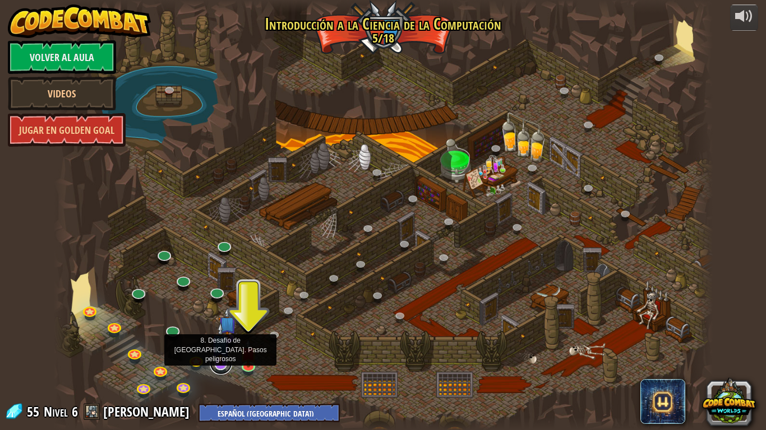
click at [218, 359] on link at bounding box center [221, 364] width 22 height 22
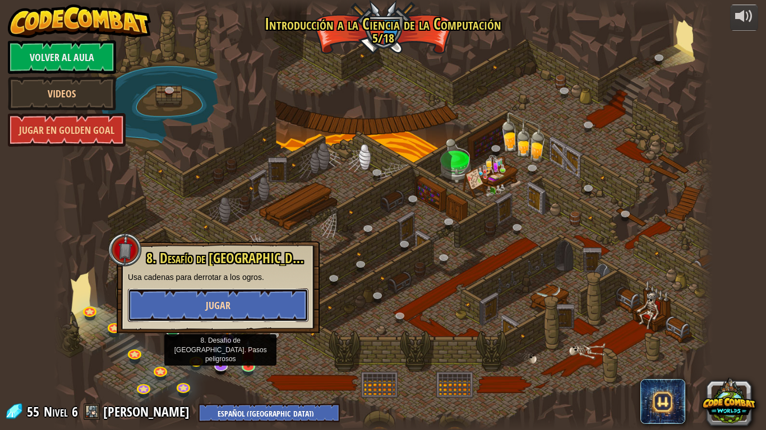
click at [233, 307] on button "Jugar" at bounding box center [218, 306] width 180 height 34
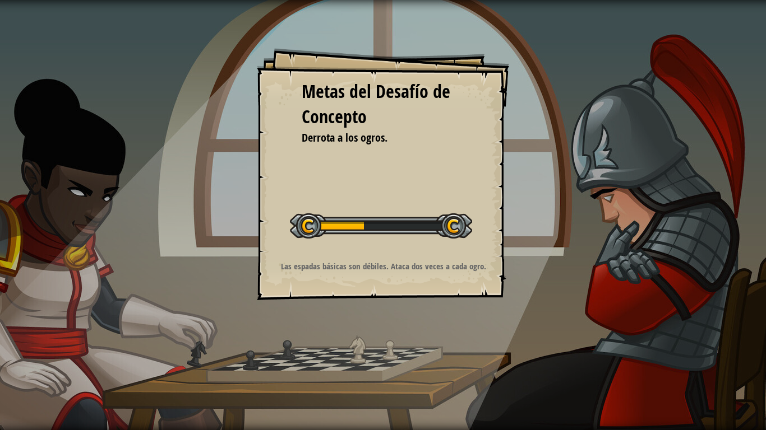
click at [233, 305] on div "Metas del Desafío de Concepto Derrota a los ogros. Iniciar Desafío de Concepto …" at bounding box center [383, 215] width 766 height 430
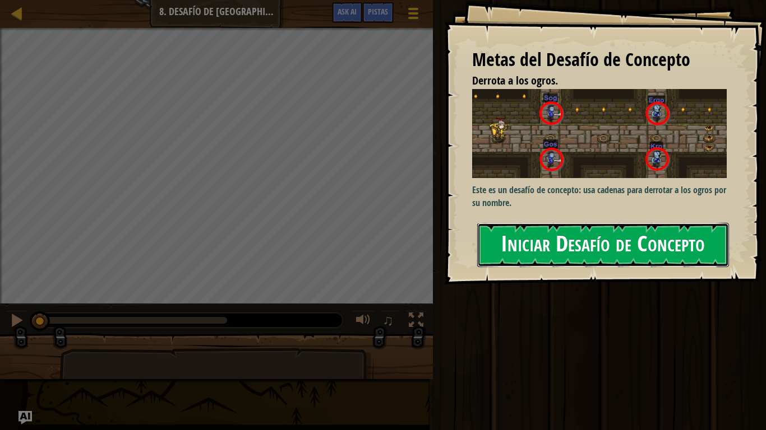
click at [611, 223] on button "Iniciar Desafío de Concepto" at bounding box center [603, 245] width 252 height 44
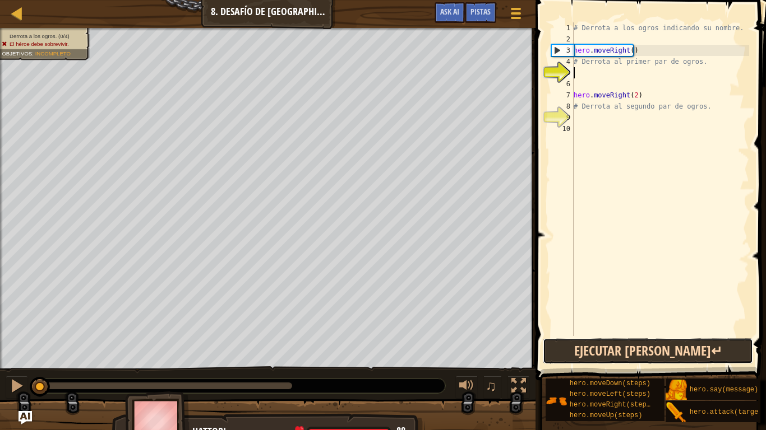
click at [657, 348] on button "Ejecutar [PERSON_NAME]↵" at bounding box center [647, 351] width 210 height 26
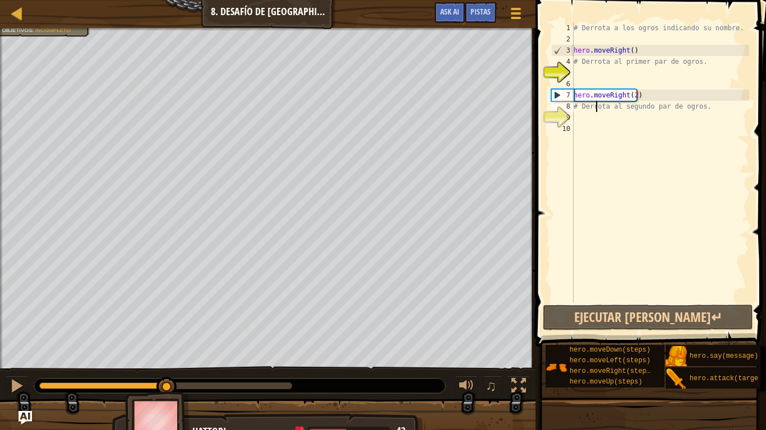
drag, startPoint x: 589, startPoint y: 111, endPoint x: 588, endPoint y: 117, distance: 6.2
click at [589, 114] on div "# Derrota a los ogros indicando su nombre. hero . moveRight ( ) # Derrota al pr…" at bounding box center [682, 173] width 222 height 303
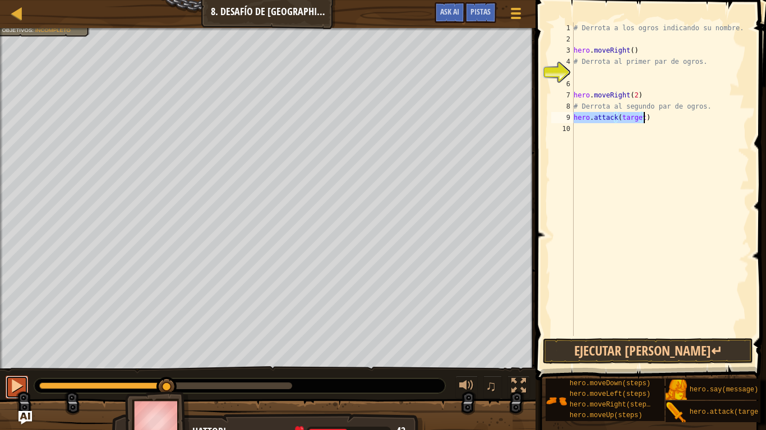
click at [21, 359] on div at bounding box center [17, 386] width 15 height 15
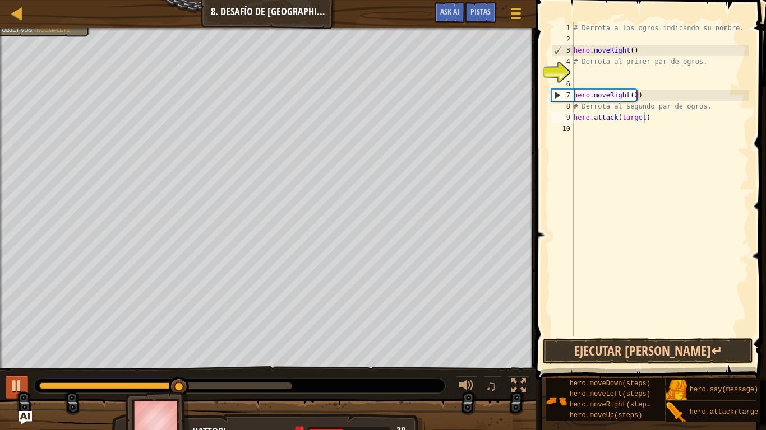
drag, startPoint x: 164, startPoint y: 381, endPoint x: 20, endPoint y: 391, distance: 143.8
click at [0, 359] on div "Derrota a los ogros. (0/4) El héroe debe sobrevivir. Objetivos : Incompleto ♫ H…" at bounding box center [383, 236] width 766 height 417
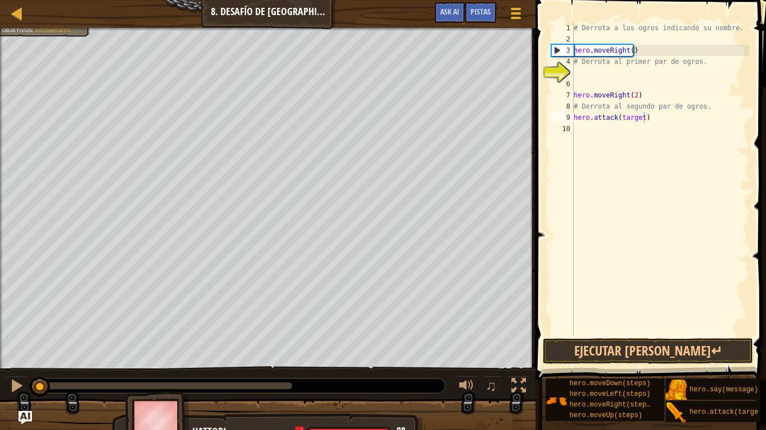
drag, startPoint x: 188, startPoint y: 387, endPoint x: 12, endPoint y: 400, distance: 177.0
click at [12, 359] on div "Derrota a los ogros. (0/4) El héroe debe sobrevivir. Objetivos : Incompleto ♫ H…" at bounding box center [383, 236] width 766 height 417
click at [14, 359] on div at bounding box center [17, 386] width 15 height 15
drag, startPoint x: 29, startPoint y: 386, endPoint x: 16, endPoint y: 389, distance: 13.3
click at [16, 359] on div "♫" at bounding box center [267, 384] width 535 height 34
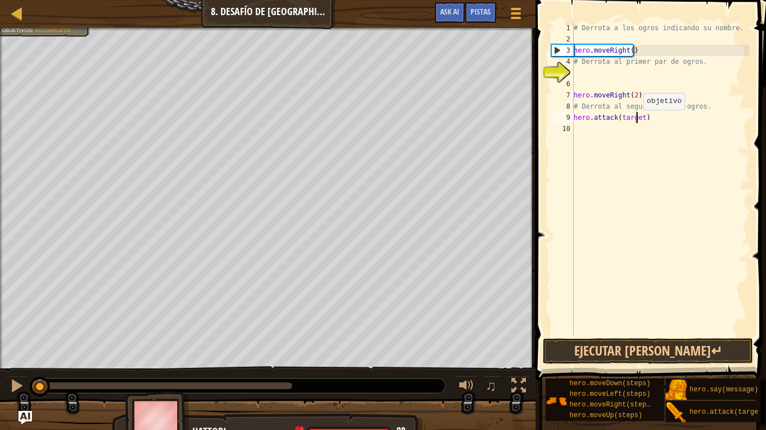
click at [637, 121] on div "# Derrota a los ogros indicando su nombre. hero . moveRight ( ) # Derrota al pr…" at bounding box center [660, 190] width 178 height 336
click at [640, 121] on div "# Derrota a los ogros indicando su nombre. hero . moveRight ( ) # Derrota al pr…" at bounding box center [660, 190] width 178 height 336
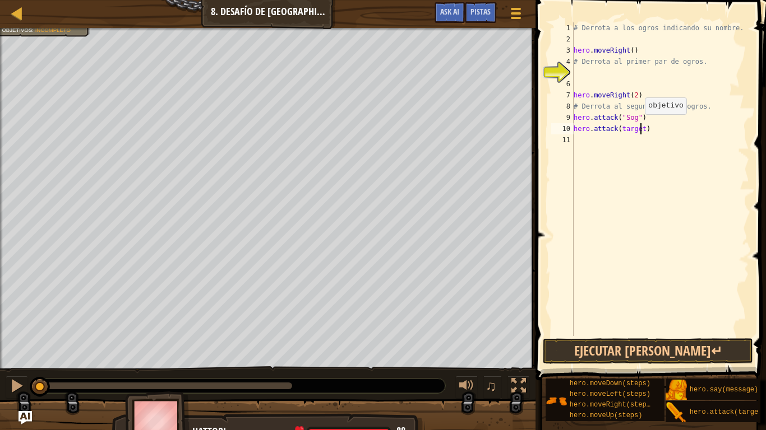
click at [639, 126] on div "# Derrota a los ogros indicando su nombre. hero . moveRight ( ) # Derrota al pr…" at bounding box center [660, 190] width 178 height 336
click at [727, 349] on button "Ejecutar [PERSON_NAME]↵" at bounding box center [647, 351] width 210 height 26
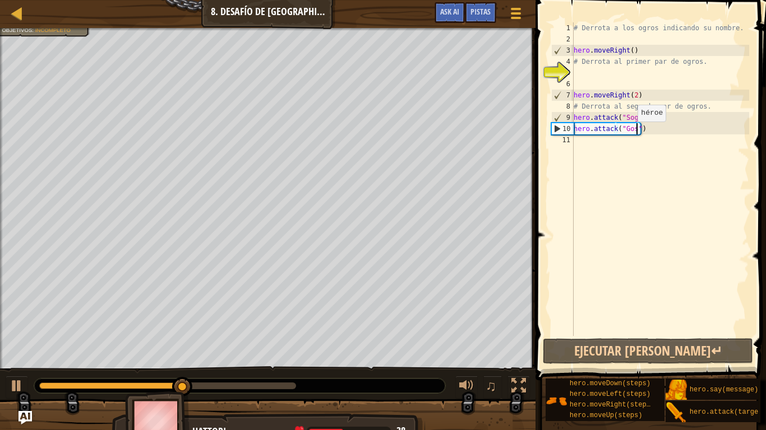
click at [632, 133] on div "# Derrota a los ogros indicando su nombre. hero . moveRight ( ) # Derrota al pr…" at bounding box center [660, 190] width 178 height 336
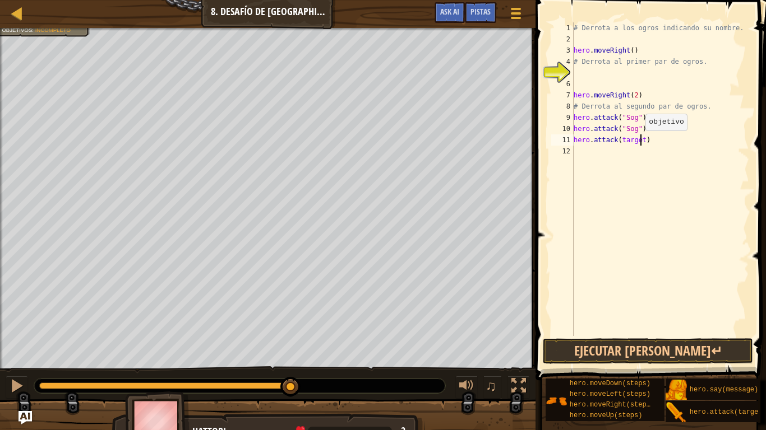
click at [639, 142] on div "# Derrota a los ogros indicando su nombre. hero . moveRight ( ) # Derrota al pr…" at bounding box center [660, 190] width 178 height 336
click at [639, 150] on div "# Derrota a los ogros indicando su nombre. hero . moveRight ( ) # Derrota al pr…" at bounding box center [660, 190] width 178 height 336
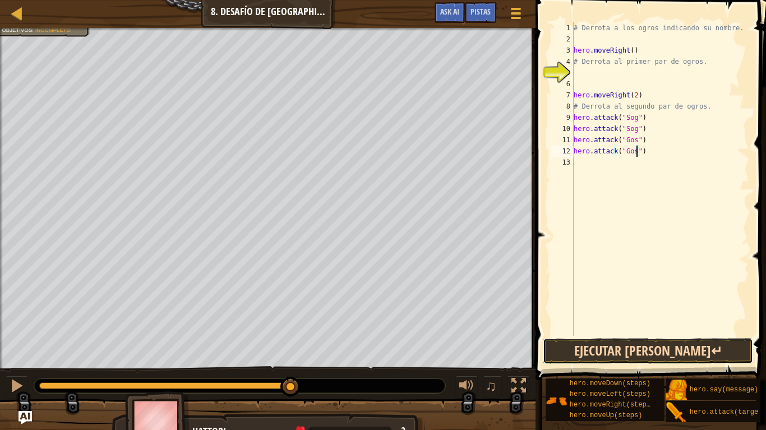
click at [702, 357] on button "Ejecutar [PERSON_NAME]↵" at bounding box center [647, 351] width 210 height 26
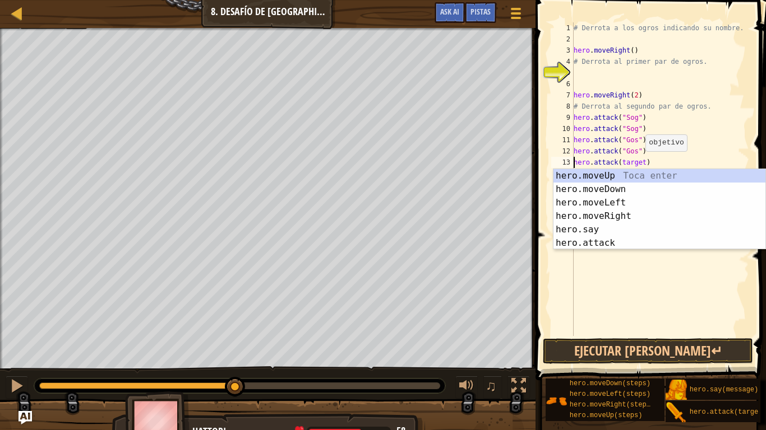
click at [639, 163] on div "# Derrota a los ogros indicando su nombre. hero . moveRight ( ) # Derrota al pr…" at bounding box center [660, 190] width 178 height 336
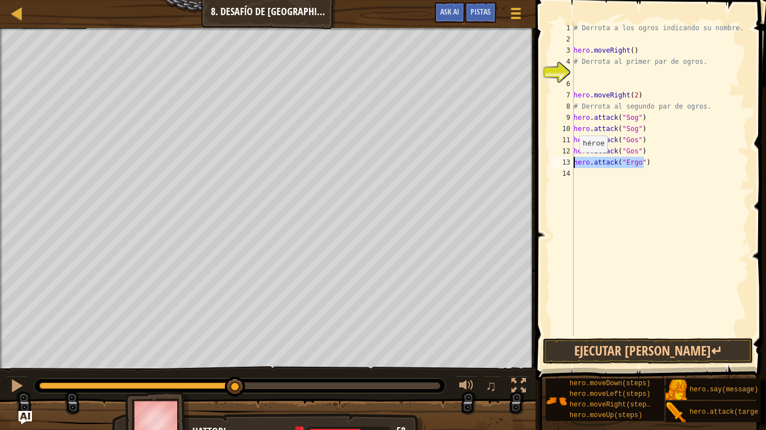
drag, startPoint x: 646, startPoint y: 164, endPoint x: 562, endPoint y: 164, distance: 83.5
click at [562, 164] on div "hero.attack("Ergo") 1 2 3 4 5 6 7 8 9 10 11 12 13 14 # Derrota a los ogros indi…" at bounding box center [649, 179] width 200 height 314
paste textarea "kr"
drag, startPoint x: 650, startPoint y: 164, endPoint x: 559, endPoint y: 166, distance: 90.8
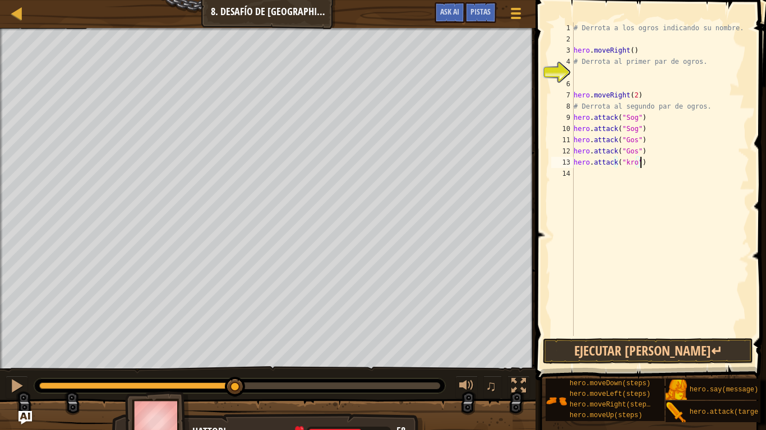
drag, startPoint x: 559, startPoint y: 166, endPoint x: 683, endPoint y: 156, distance: 124.8
click at [683, 156] on div "# Derrota a los ogros indicando su nombre. hero . moveRight ( ) # Derrota al pr…" at bounding box center [660, 190] width 178 height 336
type textarea "hero.attack("kro")"
drag, startPoint x: 642, startPoint y: 165, endPoint x: 577, endPoint y: 170, distance: 65.8
drag, startPoint x: 577, startPoint y: 170, endPoint x: 566, endPoint y: 165, distance: 11.6
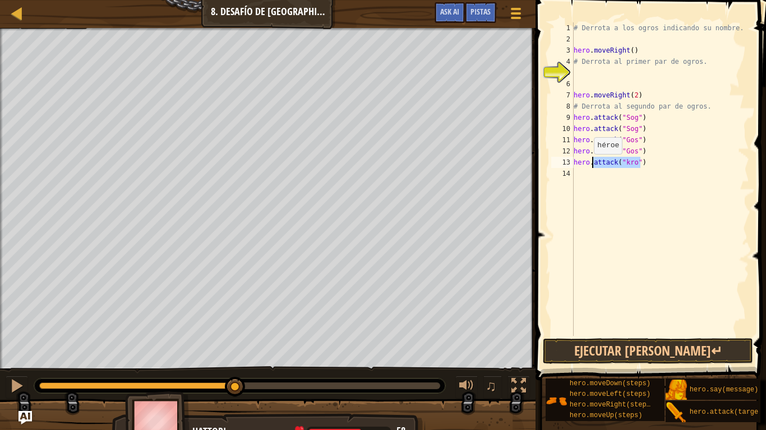
click at [566, 165] on div "hero.attack("kro") 1 2 3 4 5 6 7 8 9 10 11 12 13 14 # Derrota a los ogros indic…" at bounding box center [649, 179] width 200 height 314
paste textarea
paste textarea "hero.attack("kro")"
type textarea "hero.attack("kro")"
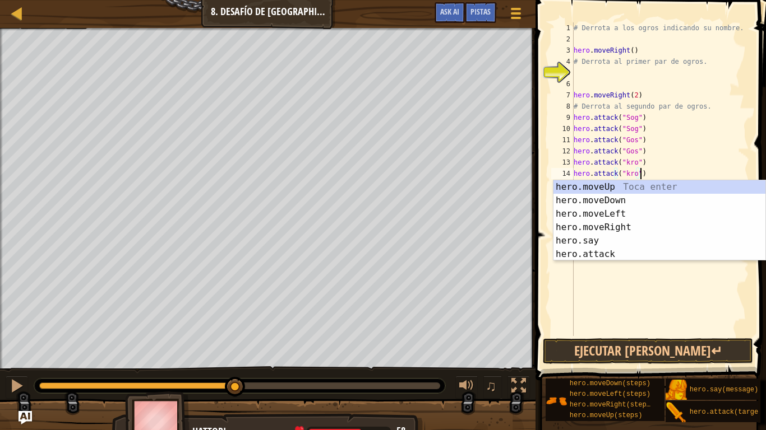
click at [638, 271] on div "# Derrota a los ogros indicando su nombre. hero . moveRight ( ) # Derrota al pr…" at bounding box center [660, 190] width 178 height 336
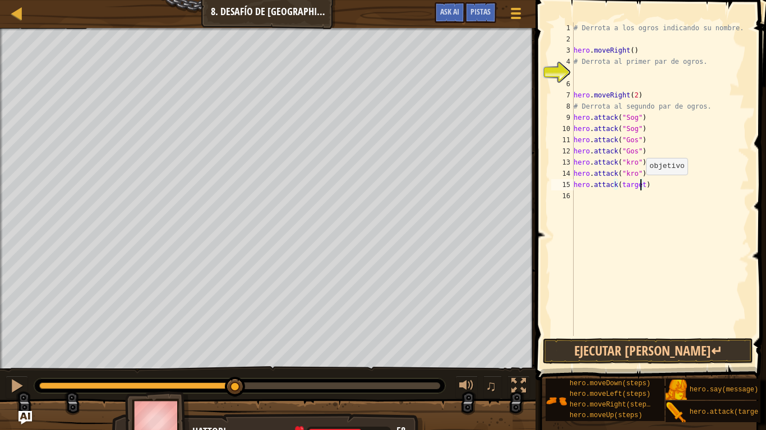
click at [640, 186] on div "# Derrota a los ogros indicando su nombre. hero . moveRight ( ) # Derrota al pr…" at bounding box center [660, 190] width 178 height 336
type textarea "hero.attack("Ergo")"
drag, startPoint x: 647, startPoint y: 189, endPoint x: 567, endPoint y: 188, distance: 80.7
click at [567, 188] on div "hero.attack("Ergo") 1 2 3 4 5 6 7 8 9 10 11 12 13 14 15 16 # Derrota a los ogro…" at bounding box center [649, 179] width 200 height 314
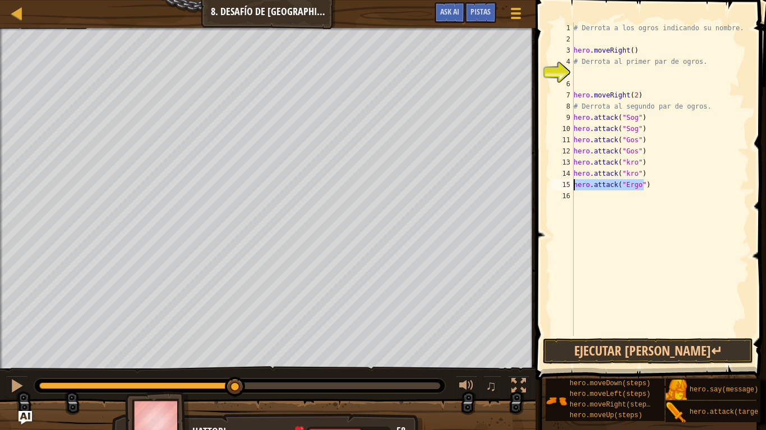
paste textarea
paste textarea "hero.attack("Ergo")"
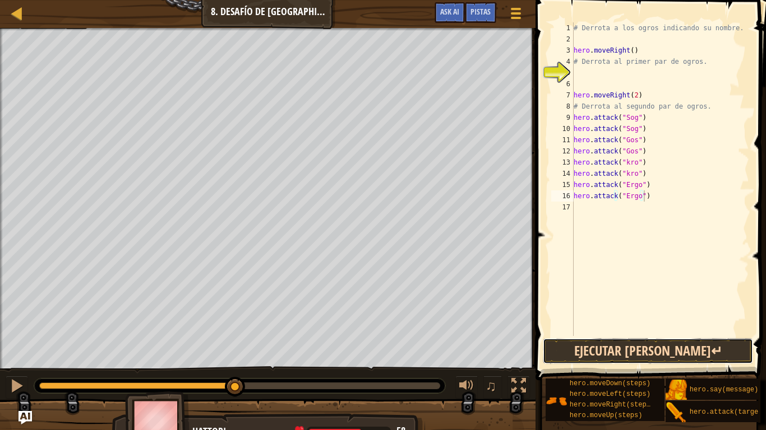
click at [631, 347] on button "Ejecutar [PERSON_NAME]↵" at bounding box center [647, 351] width 210 height 26
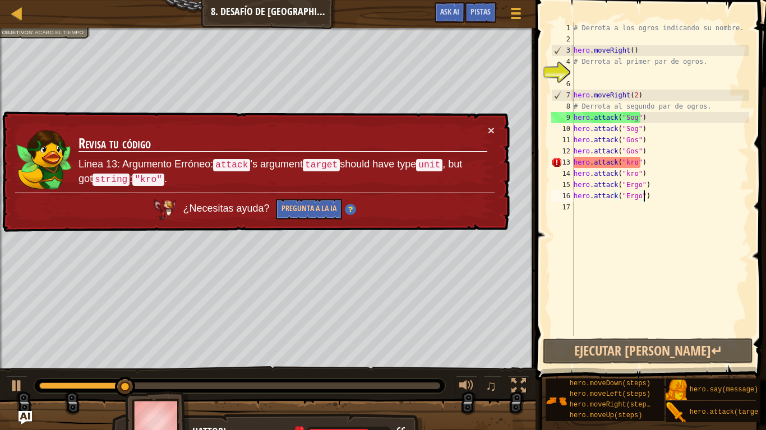
click at [494, 134] on div "× Revisa tu código Linea 13: Argumento Erróneo: attack 's argument target shoul…" at bounding box center [254, 172] width 509 height 121
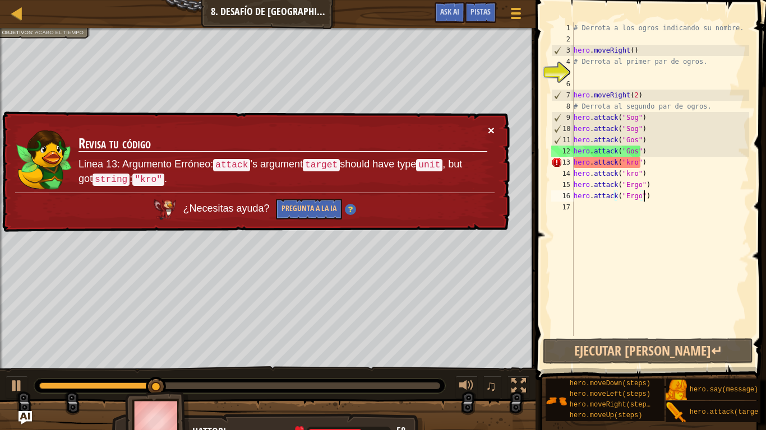
click at [489, 130] on button "×" at bounding box center [491, 130] width 7 height 12
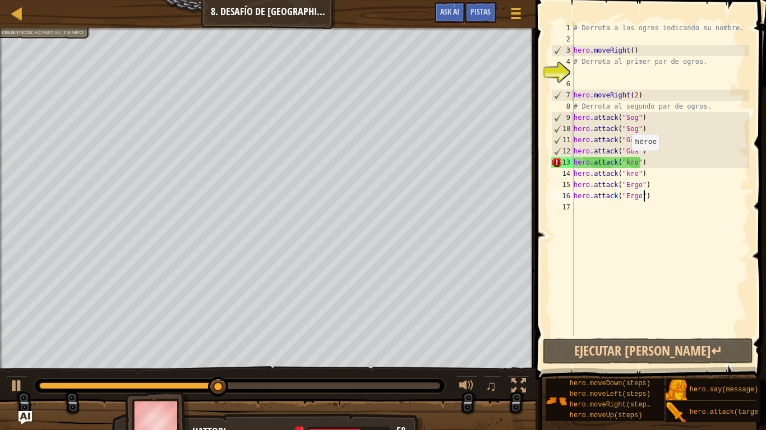
click at [625, 162] on div "# Derrota a los ogros indicando su nombre. hero . moveRight ( ) # Derrota al pr…" at bounding box center [660, 190] width 178 height 336
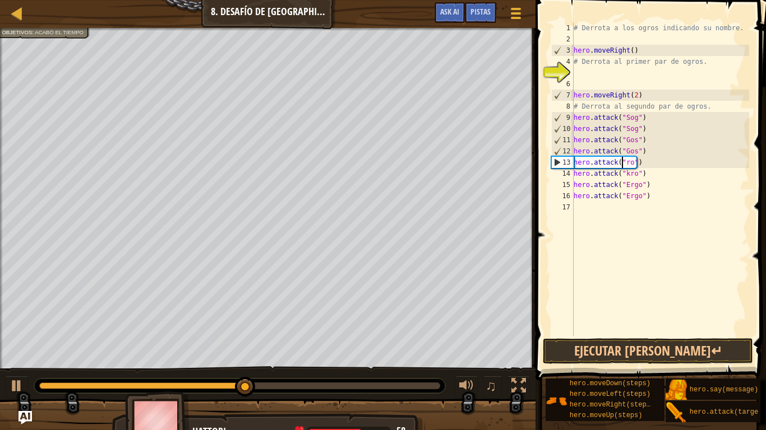
scroll to position [5, 4]
click at [625, 177] on div "# Derrota a los ogros indicando su nombre. hero . moveRight ( ) # Derrota al pr…" at bounding box center [660, 190] width 178 height 336
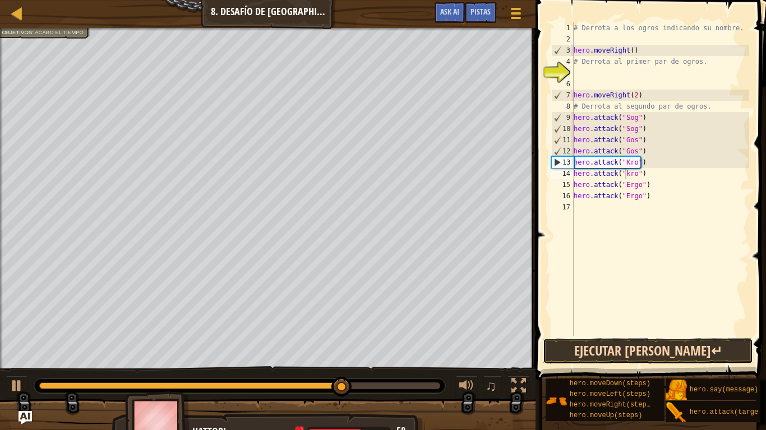
click at [678, 342] on button "Ejecutar [PERSON_NAME]↵" at bounding box center [647, 351] width 210 height 26
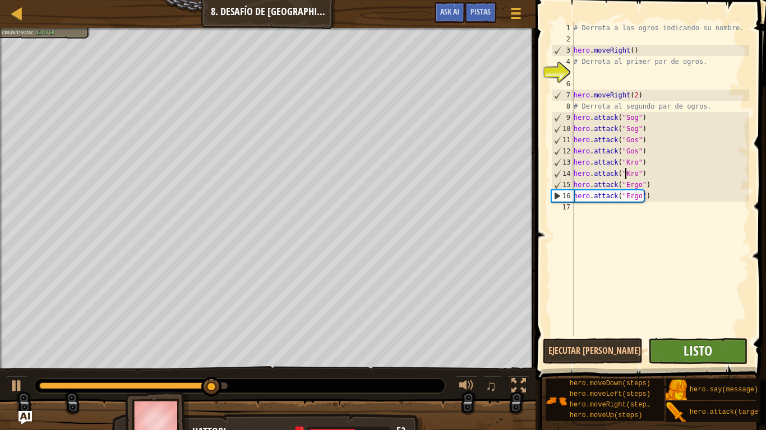
type textarea "hero.attack("Kro")"
click at [684, 351] on span "Listo" at bounding box center [697, 351] width 29 height 18
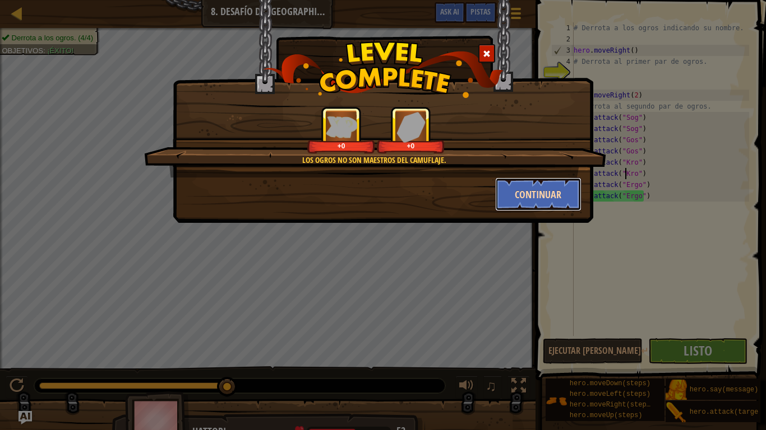
click at [532, 202] on button "Continuar" at bounding box center [538, 195] width 87 height 34
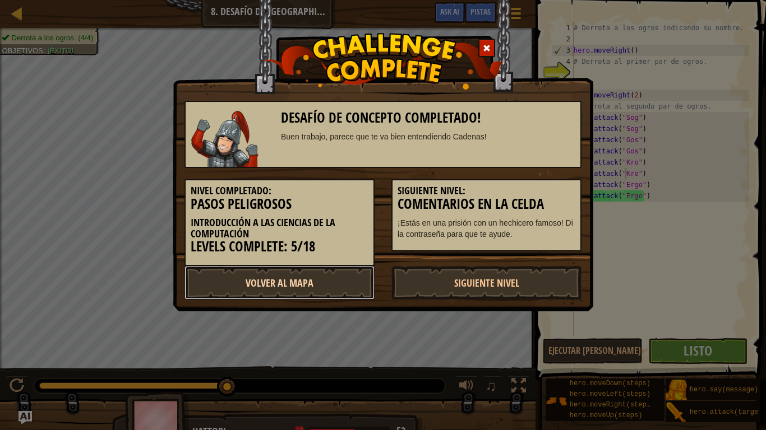
click at [317, 282] on link "Volver al Mapa" at bounding box center [279, 283] width 190 height 34
select select "es-419"
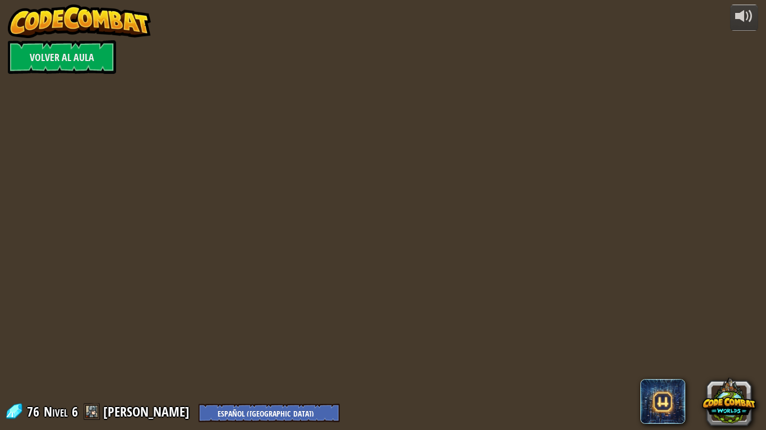
select select "es-419"
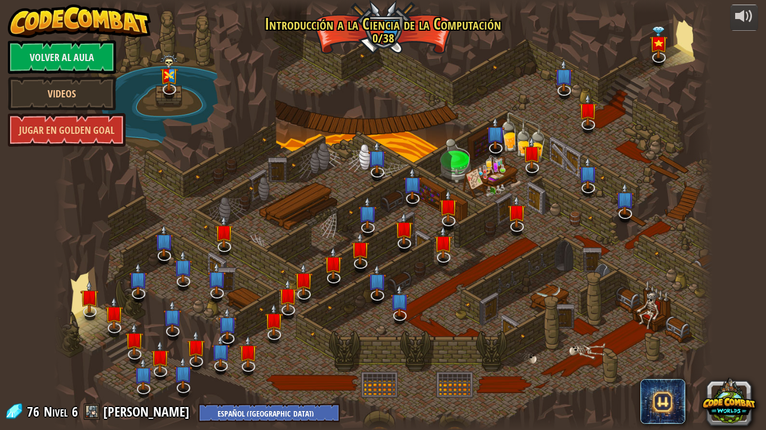
select select "es-419"
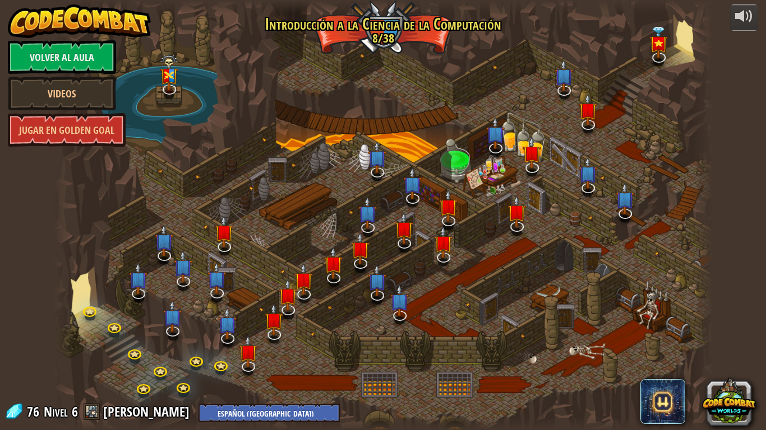
select select "es-419"
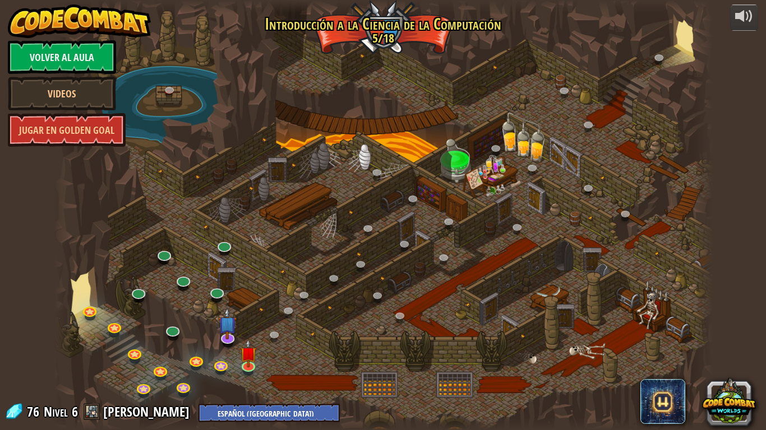
select select "es-419"
click at [246, 359] on img at bounding box center [248, 346] width 17 height 38
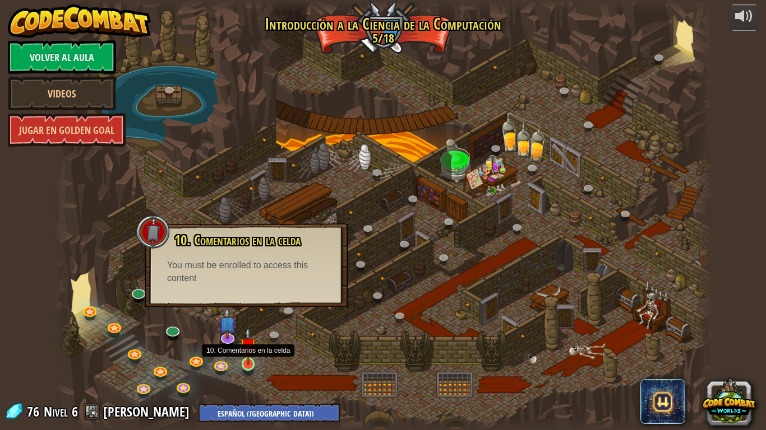
click at [247, 357] on img at bounding box center [248, 346] width 17 height 38
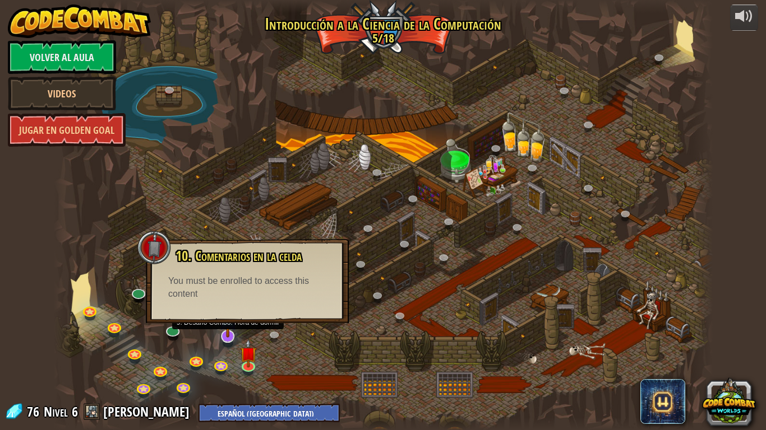
click at [222, 335] on img at bounding box center [228, 316] width 18 height 43
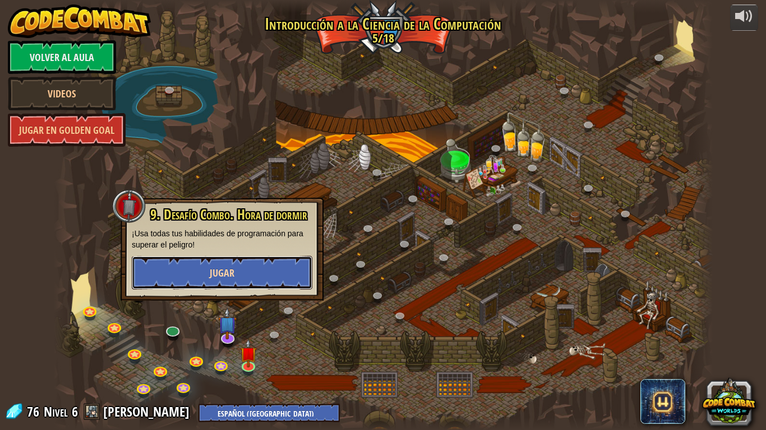
click at [225, 275] on span "Jugar" at bounding box center [222, 273] width 25 height 14
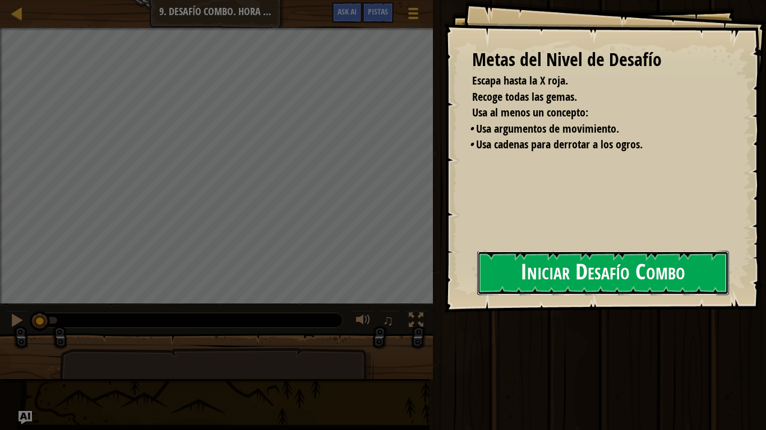
click at [587, 261] on button "Iniciar Desafío Combo" at bounding box center [603, 273] width 252 height 44
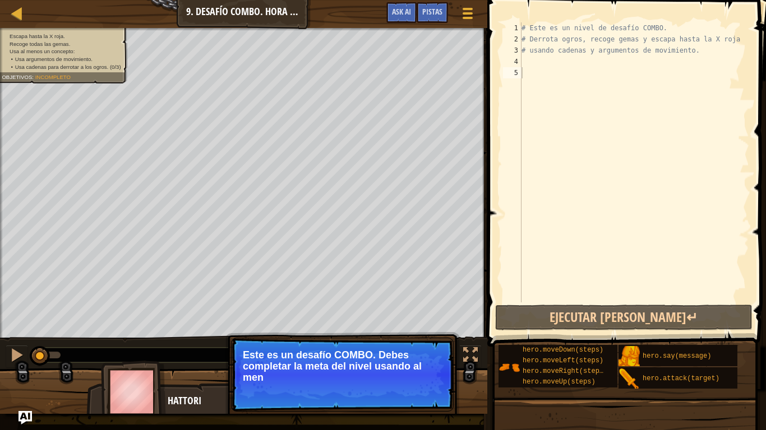
click at [411, 349] on p "Continuar Este es un desafío COMBO. Debes completar la meta del nivel usando al…" at bounding box center [342, 375] width 222 height 74
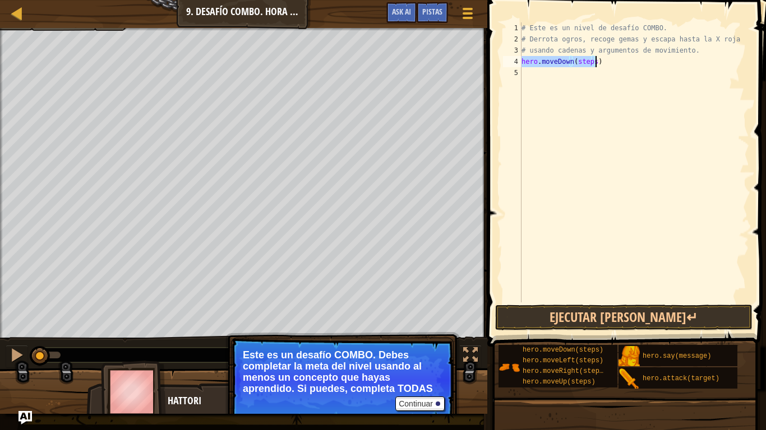
click at [589, 63] on div "# Este es un nivel de desafío COMBO. # Derrota ogros, recoge gemas y escapa has…" at bounding box center [634, 162] width 230 height 280
click at [592, 65] on div "# Este es un nivel de desafío COMBO. # Derrota ogros, recoge gemas y escapa has…" at bounding box center [634, 173] width 230 height 303
click at [595, 77] on div "# Este es un nivel de desafío COMBO. # Derrota ogros, recoge gemas y escapa has…" at bounding box center [634, 173] width 230 height 303
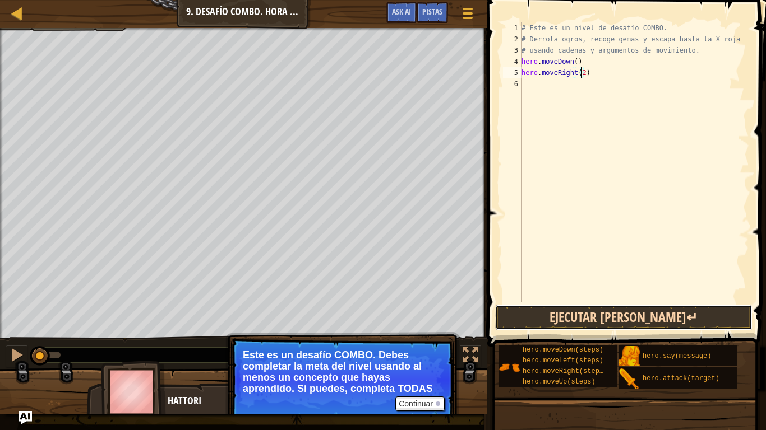
click at [577, 316] on button "Ejecutar [PERSON_NAME]↵" at bounding box center [623, 318] width 257 height 26
click at [572, 315] on button "Ejecutar [PERSON_NAME]↵" at bounding box center [623, 318] width 257 height 26
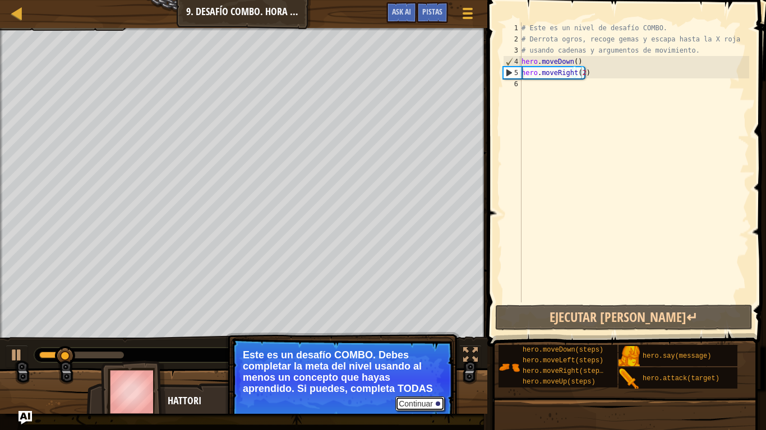
click at [438, 359] on button "Continuar" at bounding box center [419, 404] width 49 height 15
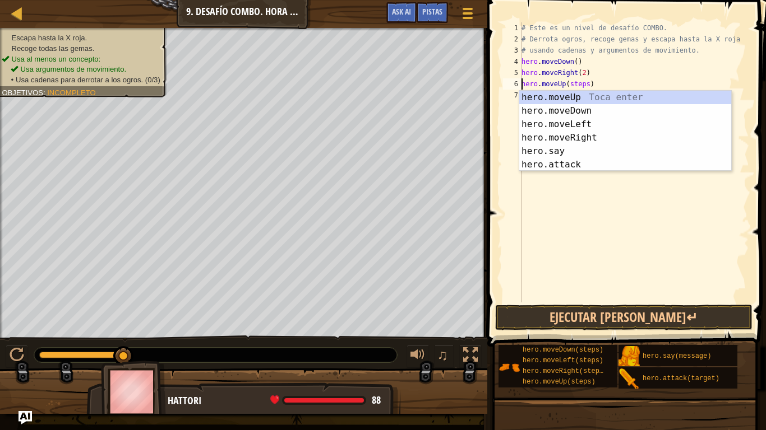
click at [582, 83] on div "# Este es un nivel de desafío COMBO. # Derrota ogros, recoge gemas y escapa has…" at bounding box center [634, 173] width 230 height 303
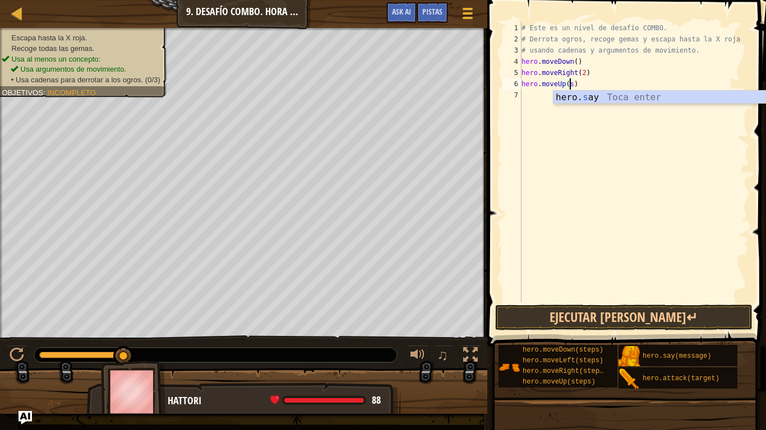
scroll to position [5, 3]
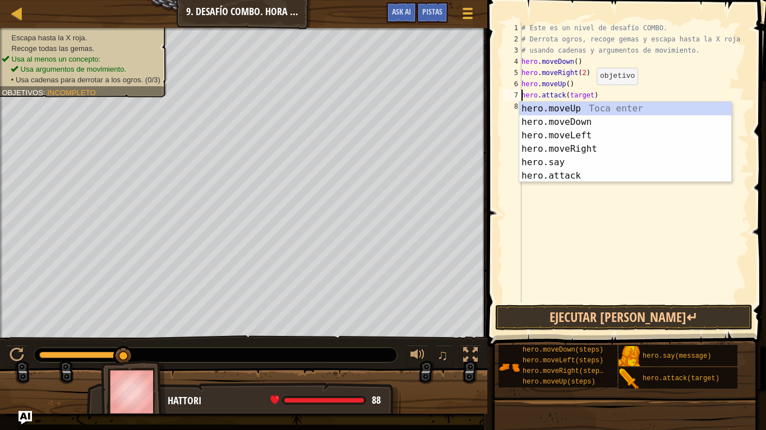
click at [587, 96] on div "# Este es un nivel de desafío COMBO. # Derrota ogros, recoge gemas y escapa has…" at bounding box center [634, 173] width 230 height 303
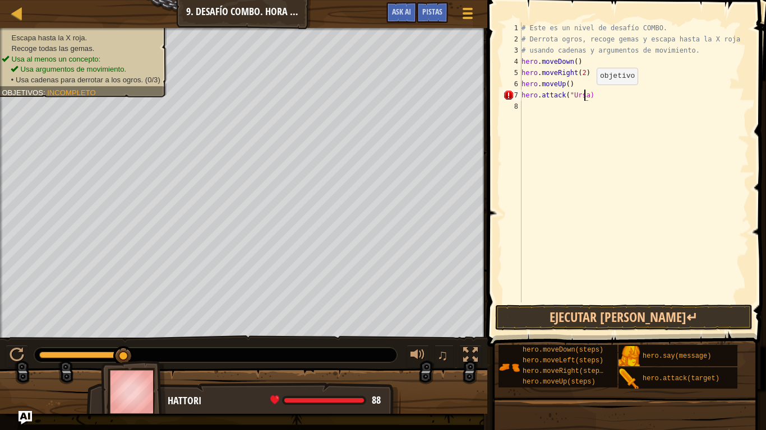
scroll to position [5, 5]
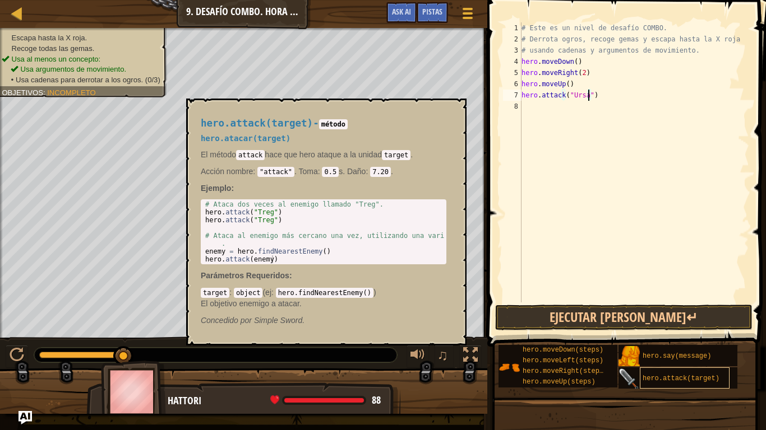
type textarea "hero.attack("Ursa")"
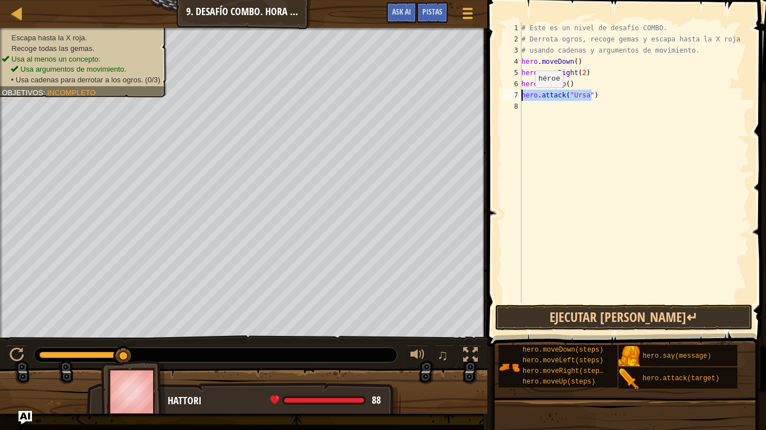
drag, startPoint x: 592, startPoint y: 94, endPoint x: 512, endPoint y: 99, distance: 80.3
click at [512, 99] on div "hero.attack("Ursa") 1 2 3 4 5 6 7 8 # Este es un nivel de desafío COMBO. # Derr…" at bounding box center [624, 162] width 248 height 280
paste textarea
paste textarea "hero.attack("Ursa")"
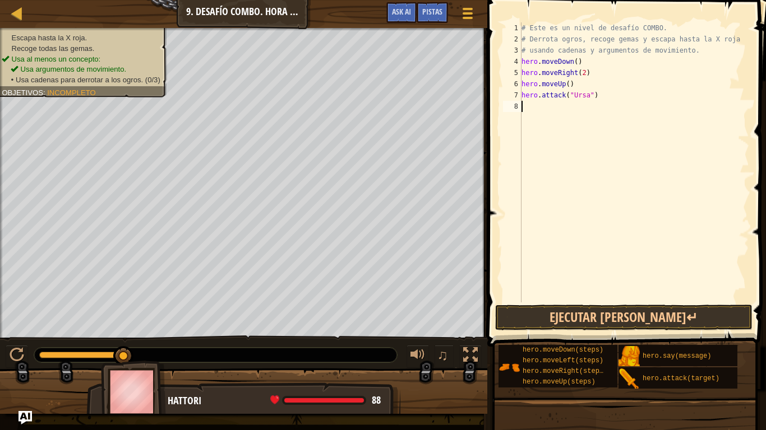
type textarea "hero.attack("Ursa")"
click at [642, 310] on button "Ejecutar [PERSON_NAME]↵" at bounding box center [623, 318] width 257 height 26
click at [595, 116] on div "# Este es un nivel de desafío COMBO. # Derrota ogros, recoge gemas y escapa has…" at bounding box center [635, 173] width 226 height 303
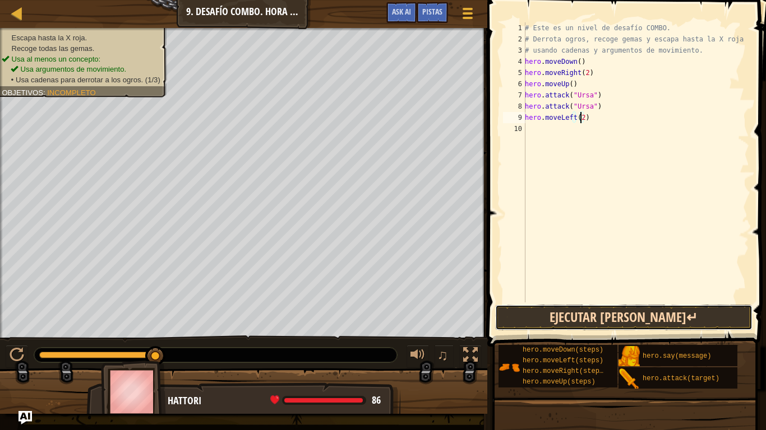
click at [604, 316] on button "Ejecutar [PERSON_NAME]↵" at bounding box center [623, 318] width 257 height 26
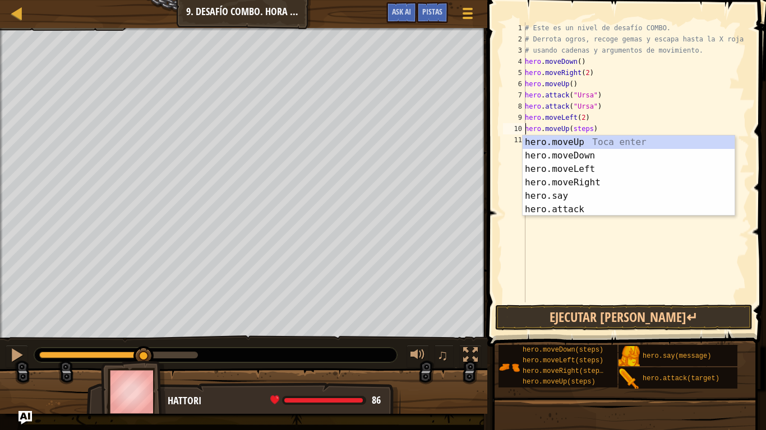
click at [586, 132] on div "# Este es un nivel de desafío COMBO. # Derrota ogros, recoge gemas y escapa has…" at bounding box center [635, 173] width 226 height 303
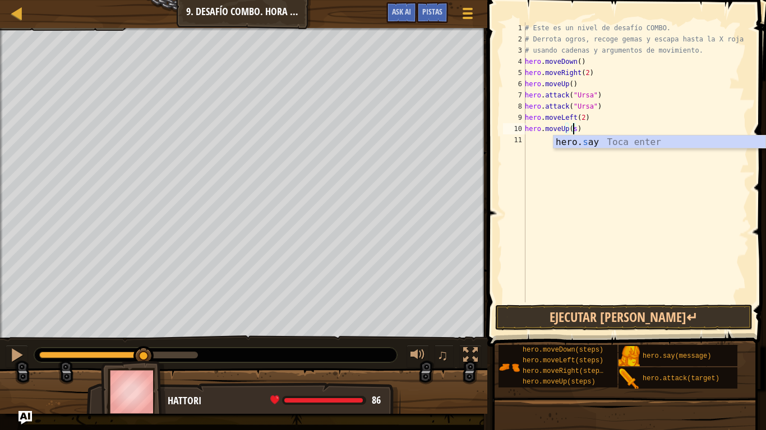
scroll to position [5, 3]
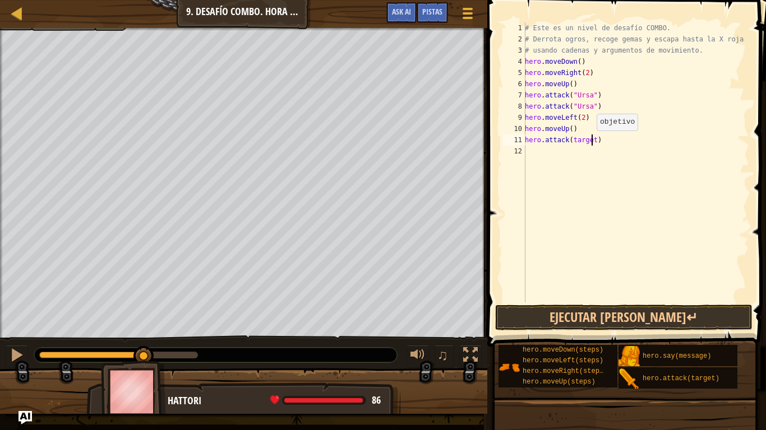
click at [590, 142] on div "# Este es un nivel de desafío COMBO. # Derrota ogros, recoge gemas y escapa has…" at bounding box center [635, 173] width 226 height 303
type textarea "hero.attack("Rexxar")"
drag, startPoint x: 526, startPoint y: 139, endPoint x: 601, endPoint y: 142, distance: 74.6
click at [602, 142] on div "# Este es un nivel de desafío COMBO. # Derrota ogros, recoge gemas y escapa has…" at bounding box center [635, 173] width 226 height 303
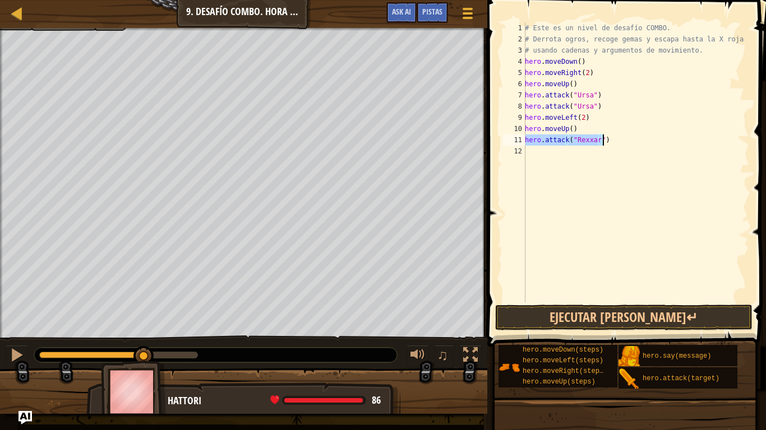
drag, startPoint x: 539, startPoint y: 151, endPoint x: 531, endPoint y: 163, distance: 14.1
click at [531, 163] on div "# Este es un nivel de desafío COMBO. # Derrota ogros, recoge gemas y escapa has…" at bounding box center [635, 173] width 226 height 303
paste textarea "hero.attack("Rexxar")"
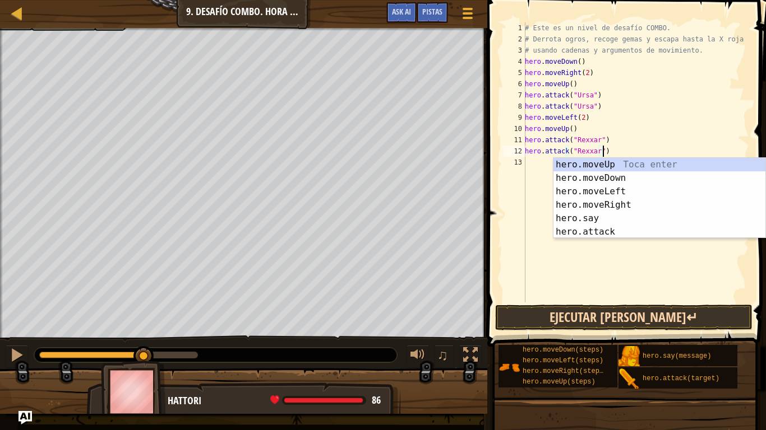
type textarea "hero.attack("Rexxar")"
click at [582, 305] on button "Ejecutar [PERSON_NAME]↵" at bounding box center [623, 318] width 257 height 26
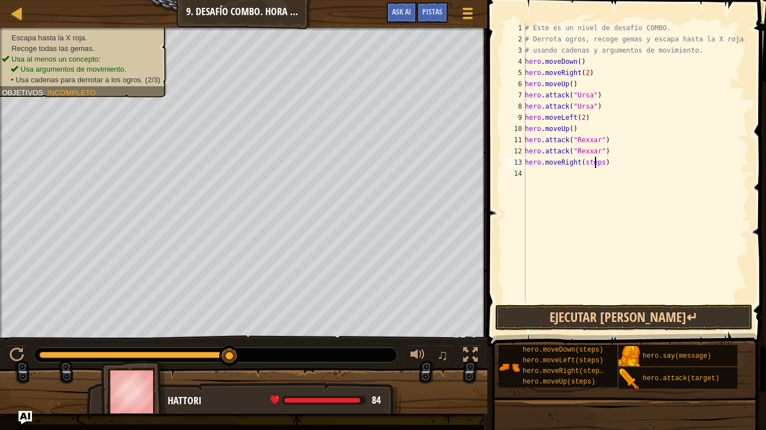
click at [596, 160] on div "# Este es un nivel de desafío COMBO. # Derrota ogros, recoge gemas y escapa has…" at bounding box center [635, 173] width 226 height 303
click at [600, 160] on div "# Este es un nivel de desafío COMBO. # Derrota ogros, recoge gemas y escapa has…" at bounding box center [635, 173] width 226 height 303
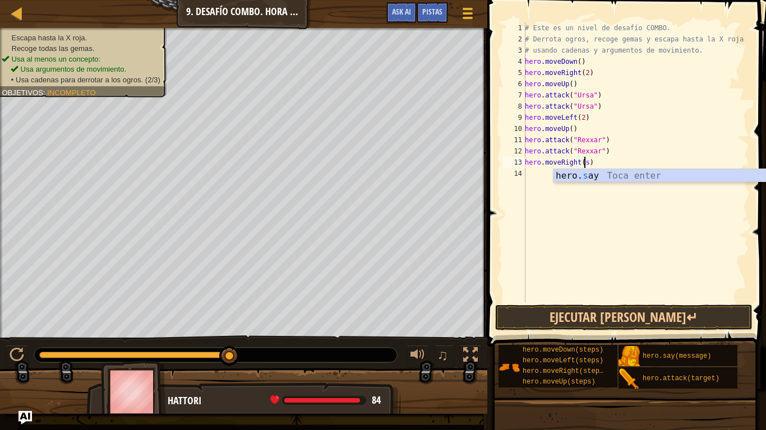
type textarea "hero.moveRight()"
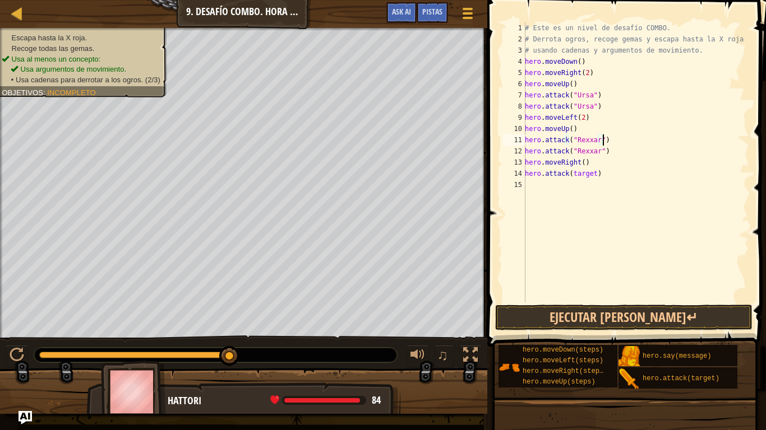
click at [624, 145] on div "# Este es un nivel de desafío COMBO. # Derrota ogros, recoge gemas y escapa has…" at bounding box center [635, 173] width 226 height 303
click at [590, 175] on div "# Este es un nivel de desafío COMBO. # Derrota ogros, recoge gemas y escapa has…" at bounding box center [635, 173] width 226 height 303
type textarea "hero.attack("Brack")"
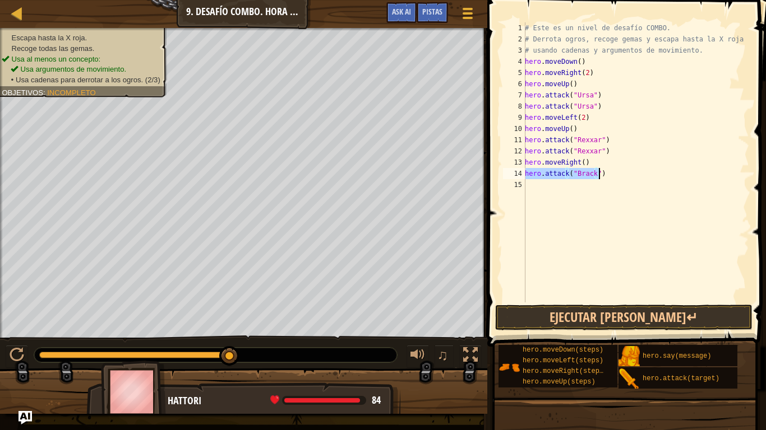
drag, startPoint x: 526, startPoint y: 174, endPoint x: 609, endPoint y: 178, distance: 82.5
click at [611, 178] on div "# Este es un nivel de desafío COMBO. # Derrota ogros, recoge gemas y escapa has…" at bounding box center [635, 173] width 226 height 303
drag, startPoint x: 554, startPoint y: 185, endPoint x: 535, endPoint y: 182, distance: 19.3
click at [535, 182] on div "# Este es un nivel de desafío COMBO. # Derrota ogros, recoge gemas y escapa has…" at bounding box center [635, 173] width 226 height 303
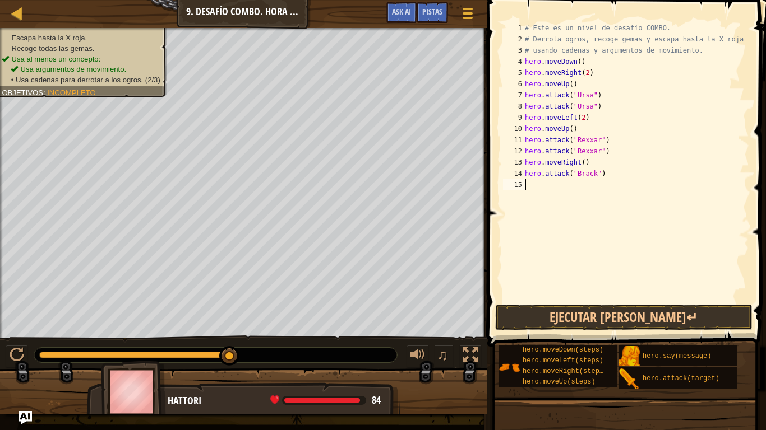
paste textarea "hero.attack("Brack")"
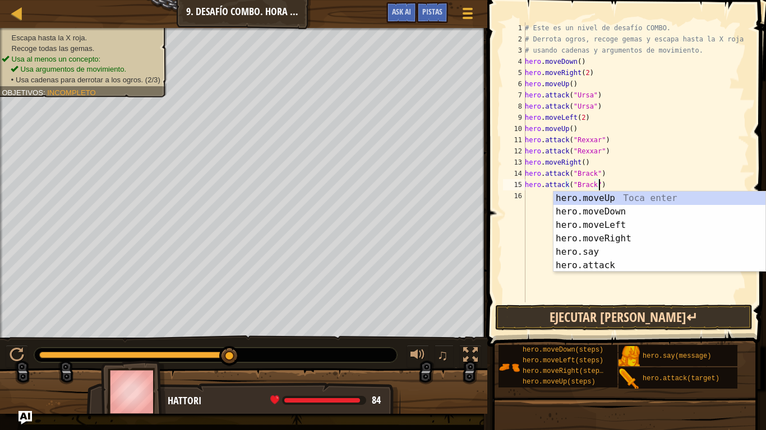
type textarea "hero.attack("Brack")"
click at [620, 311] on button "Ejecutar [PERSON_NAME]↵" at bounding box center [623, 318] width 257 height 26
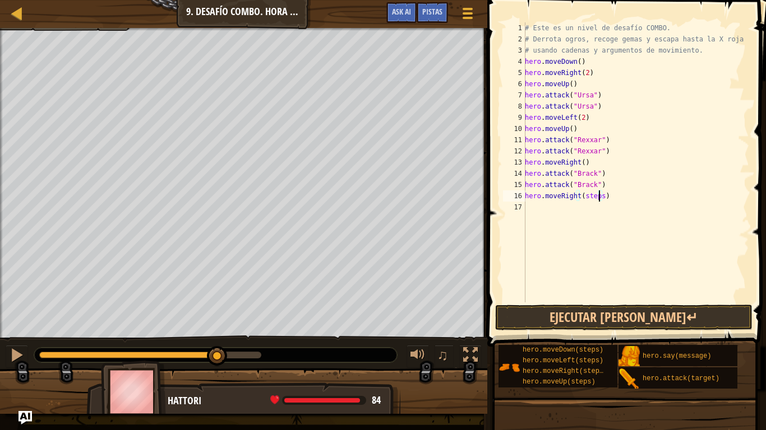
click at [597, 197] on div "# Este es un nivel de desafío COMBO. # Derrota ogros, recoge gemas y escapa has…" at bounding box center [635, 173] width 226 height 303
type textarea "hero.moveRight(2)"
click at [618, 313] on button "Ejecutar [PERSON_NAME]↵" at bounding box center [623, 318] width 257 height 26
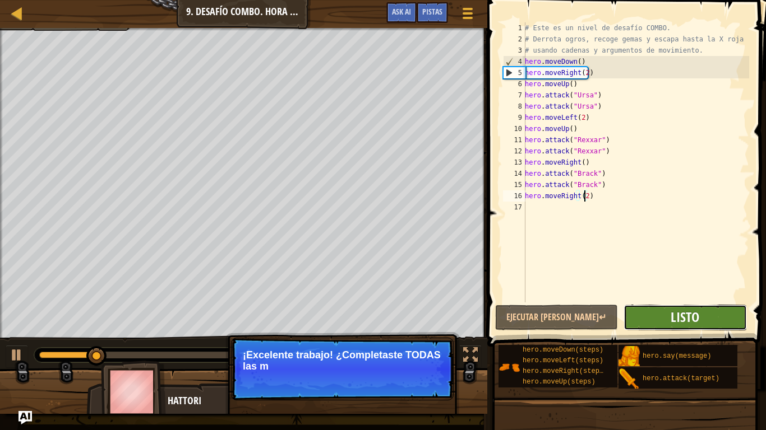
click at [686, 323] on span "Listo" at bounding box center [684, 317] width 29 height 18
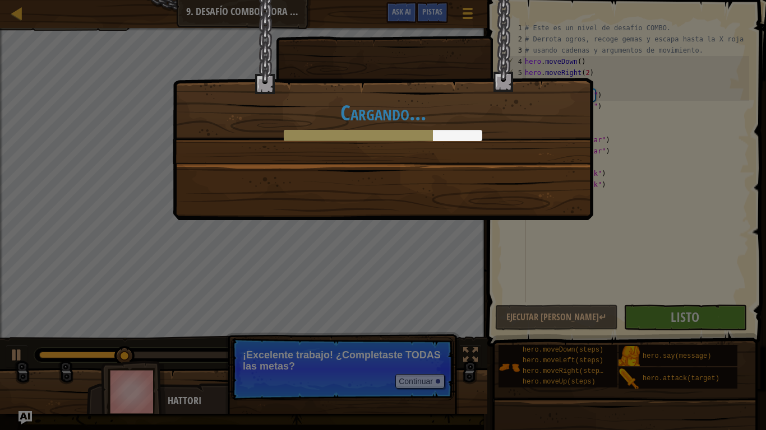
click at [350, 154] on div "Cargando..." at bounding box center [382, 82] width 419 height 164
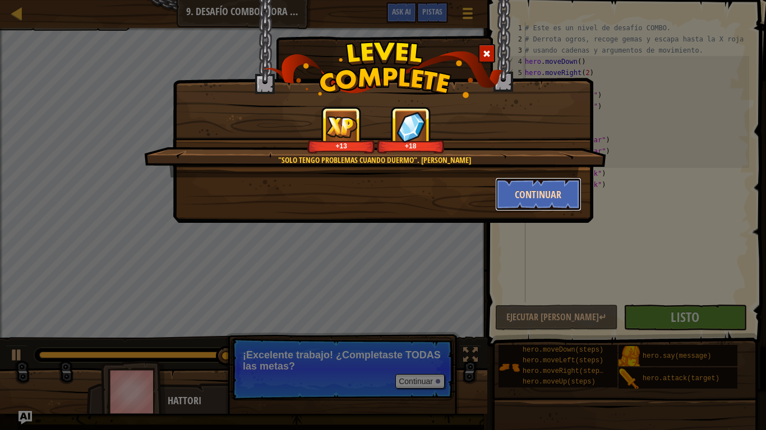
click at [526, 189] on button "Continuar" at bounding box center [538, 195] width 87 height 34
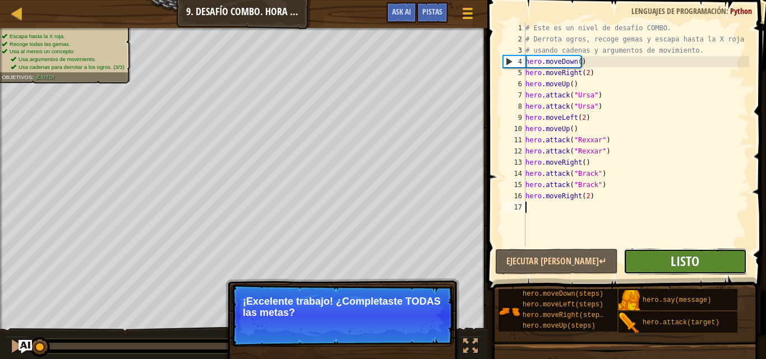
click at [682, 270] on button "Listo" at bounding box center [684, 262] width 123 height 26
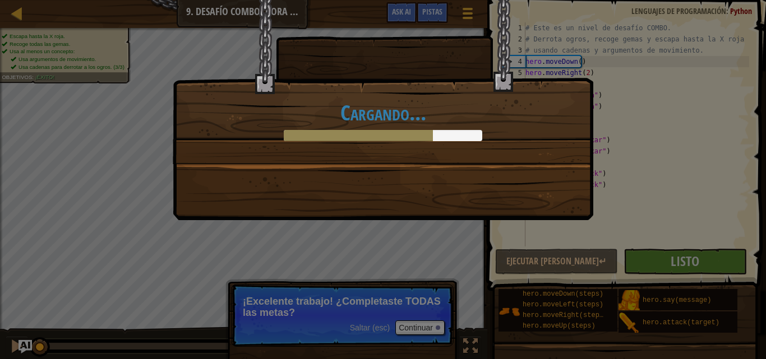
click at [407, 132] on div at bounding box center [358, 135] width 149 height 11
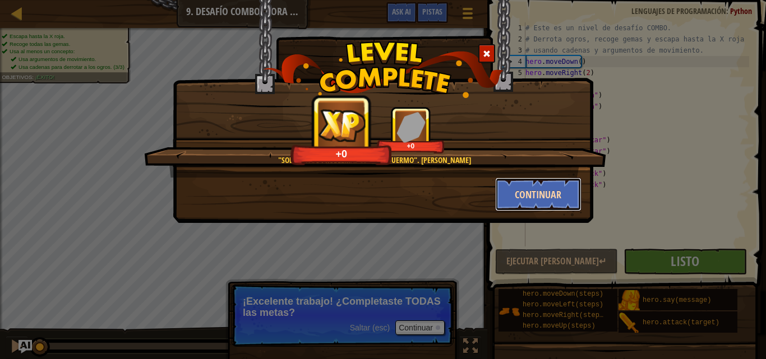
click at [528, 193] on button "Continuar" at bounding box center [538, 195] width 87 height 34
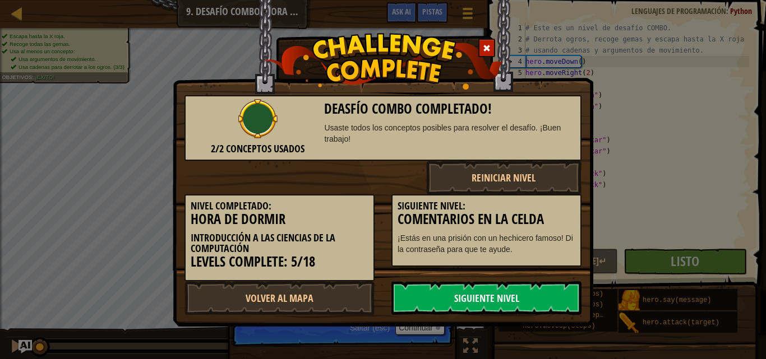
click at [406, 246] on p "¡Estás en una prisión con un hechicero famoso! Di la contraseña para que te ayu…" at bounding box center [486, 244] width 178 height 22
click at [483, 289] on link "Siguiente Nivel" at bounding box center [486, 298] width 190 height 34
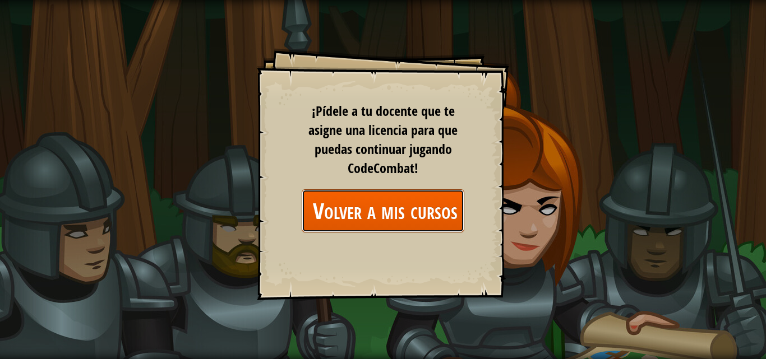
click at [409, 224] on link "Volver a mis cursos" at bounding box center [383, 210] width 163 height 43
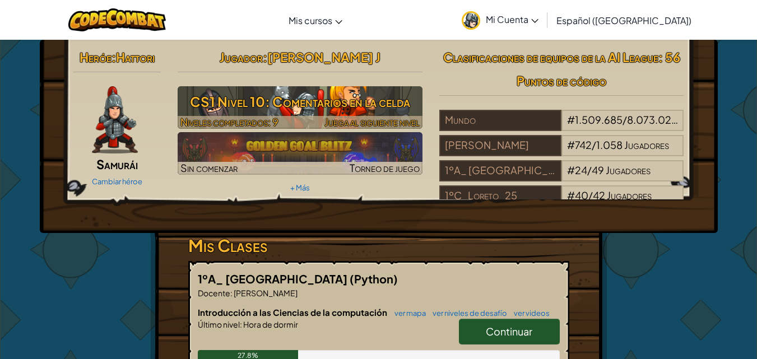
click at [378, 109] on h3 "CS1 Nivel 10: Comentarios en la celda" at bounding box center [300, 101] width 245 height 25
select select "es-419"
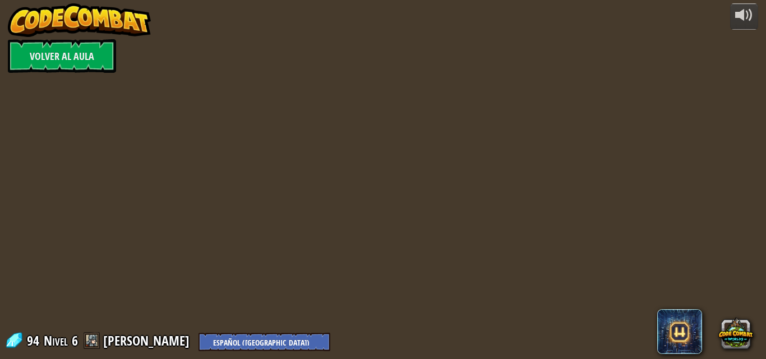
select select "es-419"
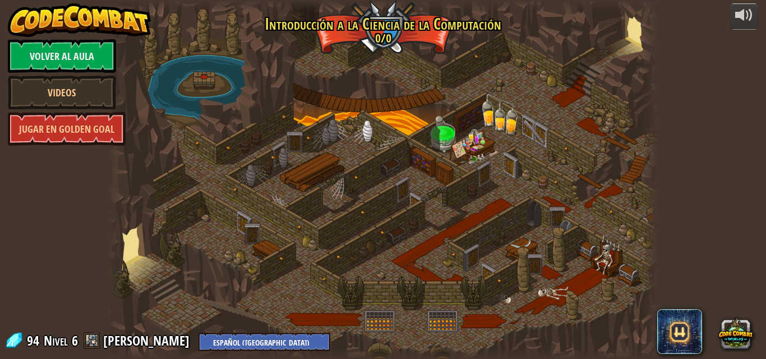
select select "es-419"
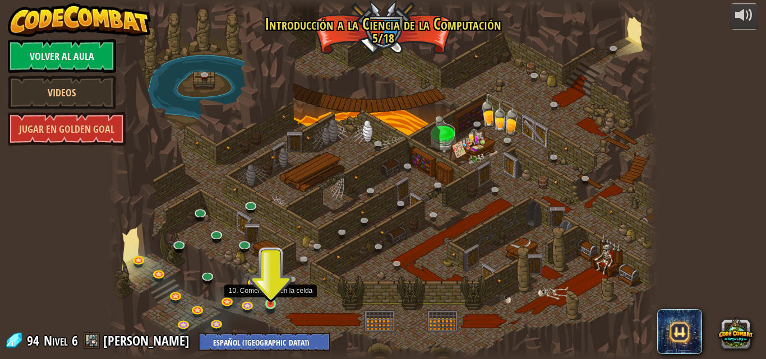
click at [276, 304] on img at bounding box center [270, 290] width 13 height 30
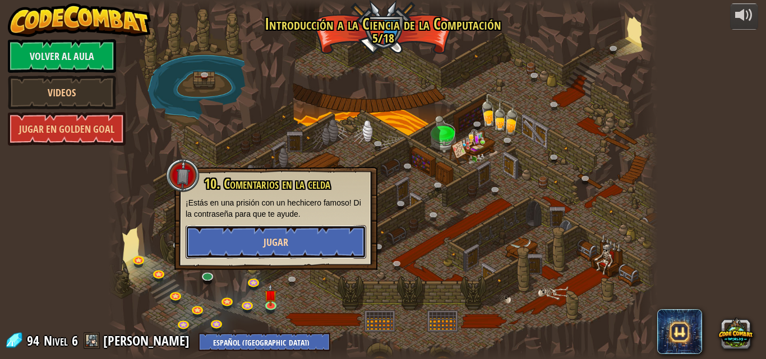
click at [269, 243] on span "Jugar" at bounding box center [275, 242] width 25 height 14
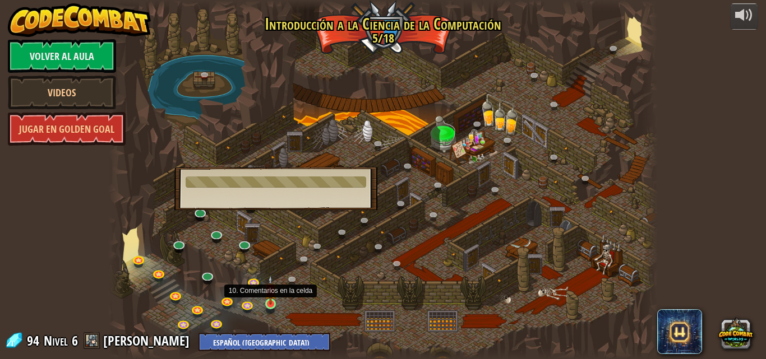
click at [266, 296] on img at bounding box center [270, 290] width 13 height 30
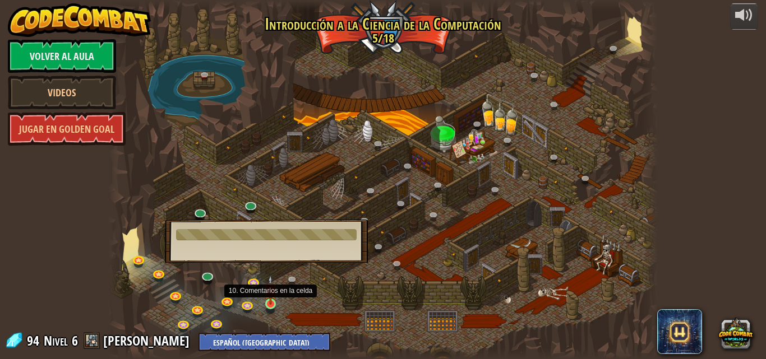
click at [266, 296] on img at bounding box center [270, 290] width 13 height 30
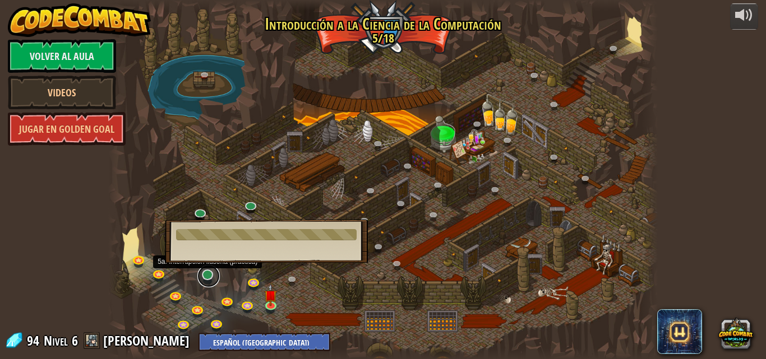
click at [207, 279] on link at bounding box center [208, 276] width 22 height 22
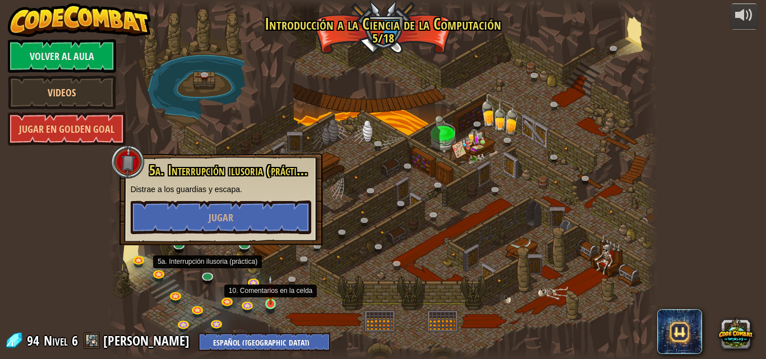
click at [275, 305] on img at bounding box center [270, 290] width 13 height 30
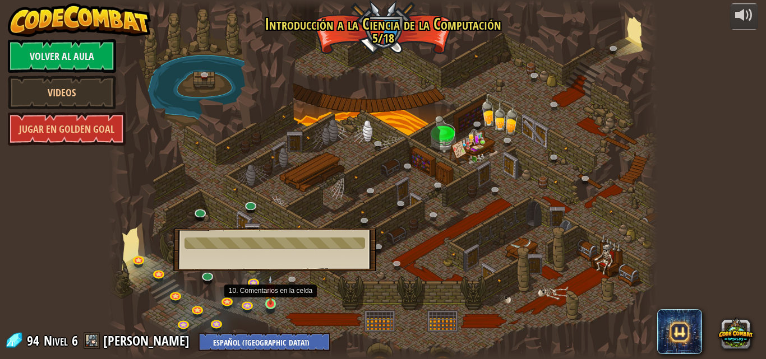
click at [275, 304] on img at bounding box center [270, 290] width 13 height 30
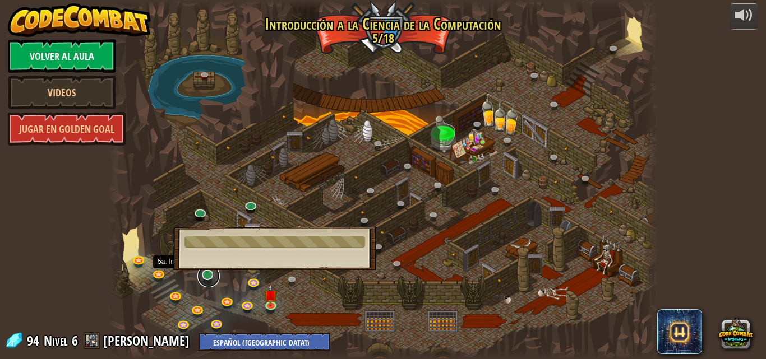
click at [210, 281] on link at bounding box center [208, 276] width 22 height 22
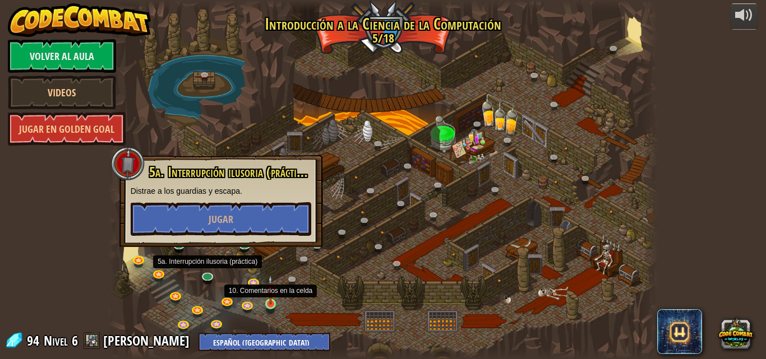
click at [264, 301] on img at bounding box center [270, 290] width 13 height 30
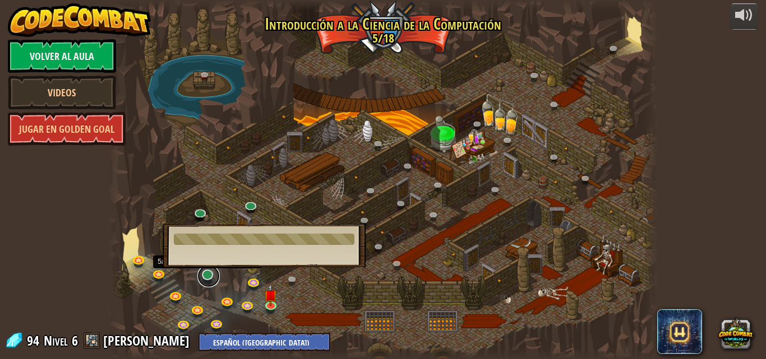
click at [210, 277] on link at bounding box center [208, 276] width 22 height 22
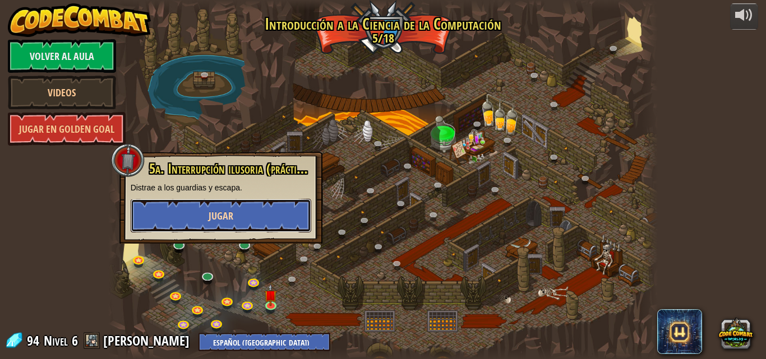
click at [214, 228] on button "Jugar" at bounding box center [221, 216] width 180 height 34
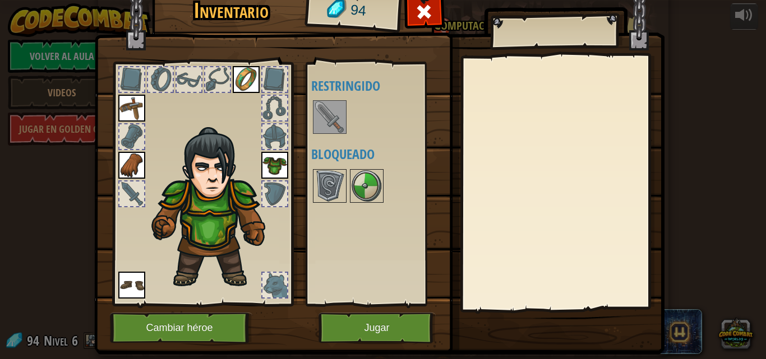
click at [331, 104] on img at bounding box center [329, 116] width 31 height 31
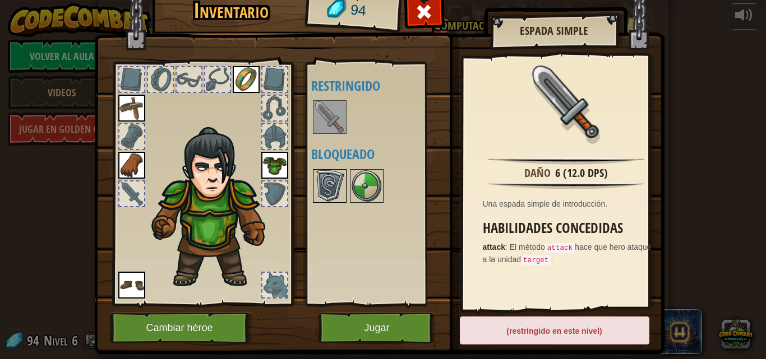
click at [321, 171] on img at bounding box center [329, 185] width 31 height 31
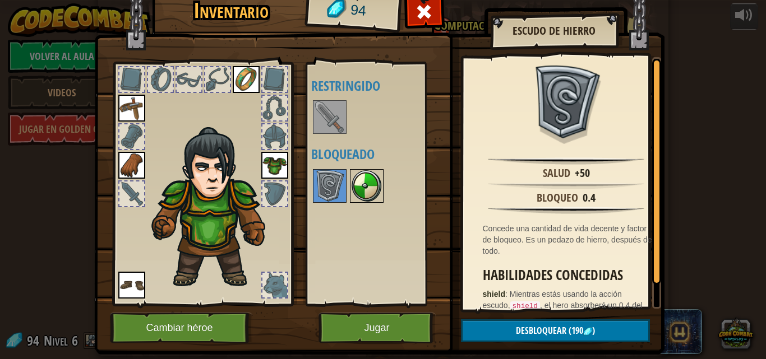
click at [360, 192] on img at bounding box center [366, 185] width 31 height 31
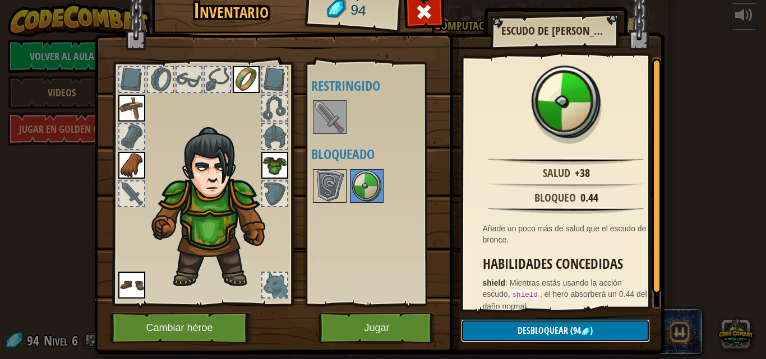
click at [568, 328] on span "(94" at bounding box center [574, 330] width 13 height 12
click at [519, 325] on button "Confirmar" at bounding box center [555, 330] width 189 height 23
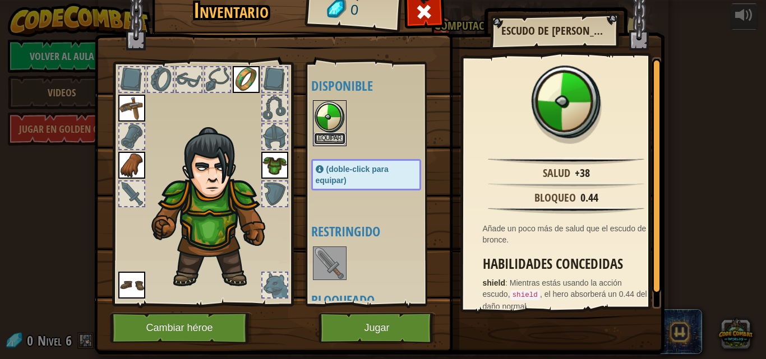
click at [333, 133] on button "Equipar" at bounding box center [329, 139] width 31 height 12
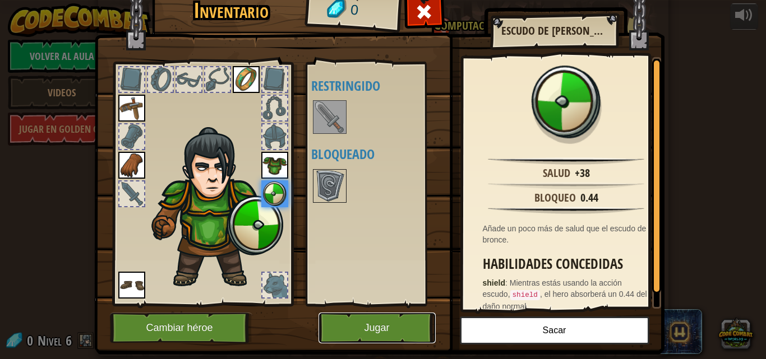
click at [390, 322] on button "Jugar" at bounding box center [376, 328] width 117 height 31
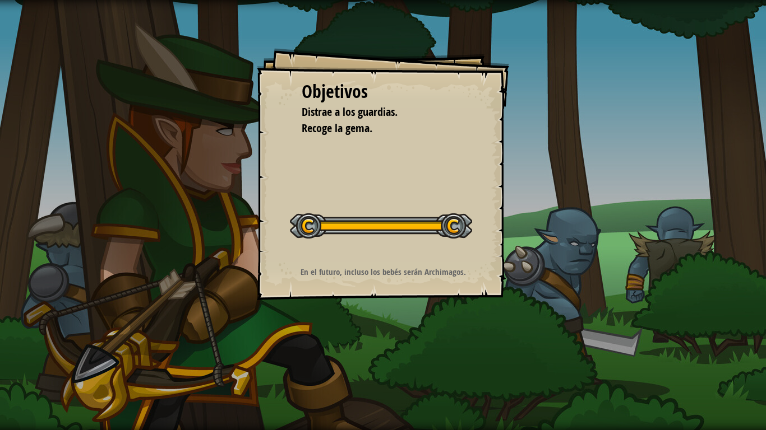
click at [248, 164] on div "Objetivos Distrae a los guardias. Recoge la gema. Iniciar nivel Error cargando …" at bounding box center [383, 215] width 766 height 430
click at [298, 173] on div "Objetivos Distrae a los guardias. Recoge la gema. Iniciar nivel Error cargando …" at bounding box center [383, 174] width 252 height 252
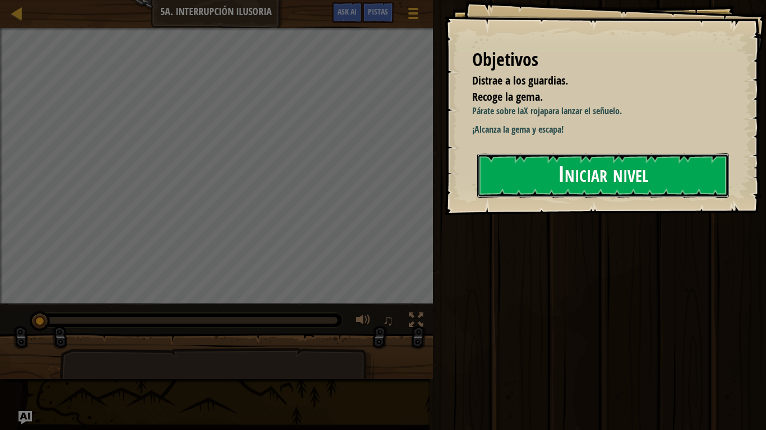
click at [618, 192] on button "Iniciar nivel" at bounding box center [603, 176] width 252 height 44
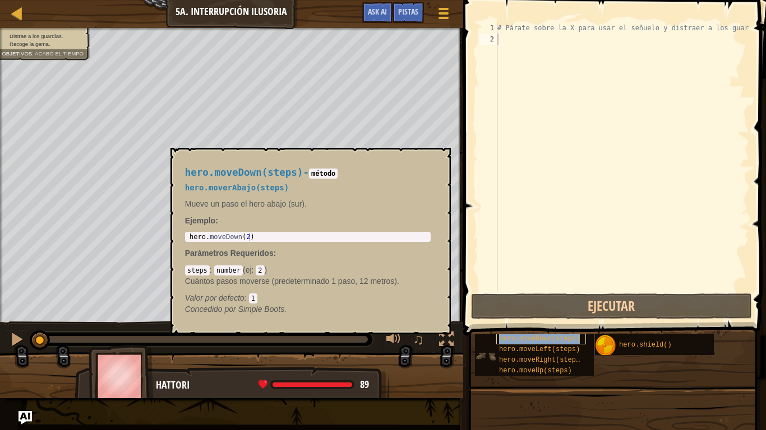
click at [547, 339] on span "hero.moveDown(steps)" at bounding box center [539, 339] width 81 height 8
click at [549, 358] on span "hero.moveRight(steps)" at bounding box center [541, 360] width 85 height 8
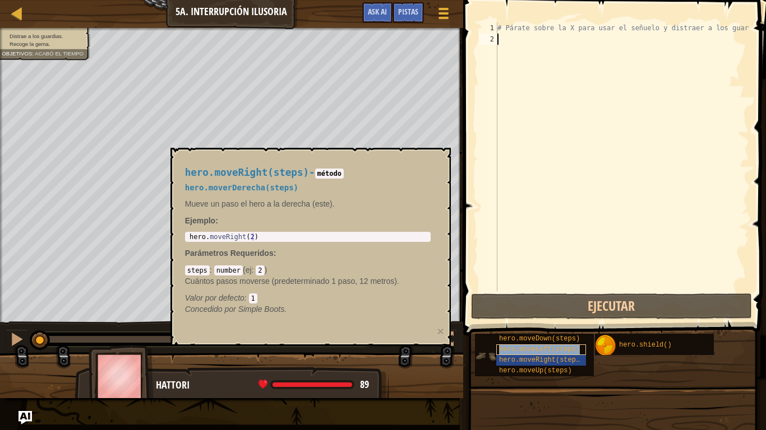
click at [549, 349] on span "hero.moveLeft(steps)" at bounding box center [539, 350] width 81 height 8
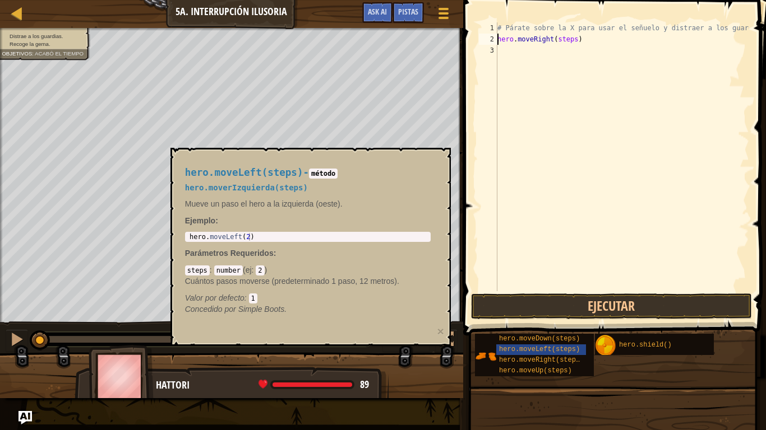
click at [569, 40] on div "# Párate sobre la X para usar el señuelo y distraer a los guardias. hero . move…" at bounding box center [622, 167] width 254 height 291
click at [567, 50] on div "# Párate sobre la X para usar el señuelo y distraer a los guardias. hero . move…" at bounding box center [622, 167] width 254 height 291
type textarea "hero.shield()"
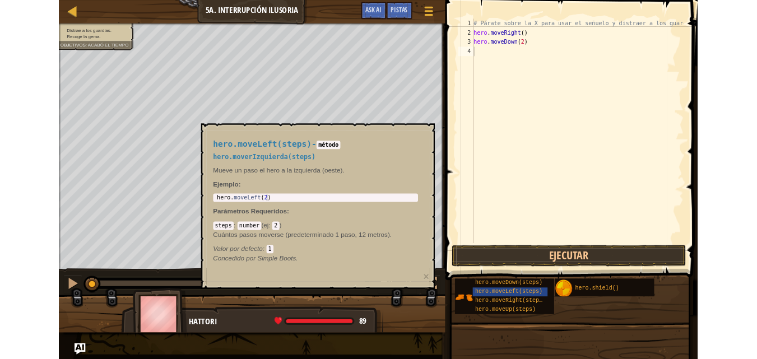
scroll to position [5, 3]
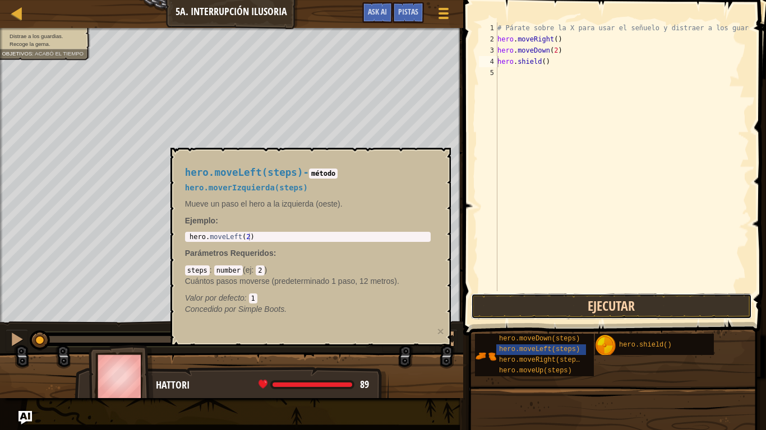
drag, startPoint x: 552, startPoint y: 308, endPoint x: 544, endPoint y: 303, distance: 9.0
click at [552, 307] on button "Ejecutar" at bounding box center [611, 307] width 281 height 26
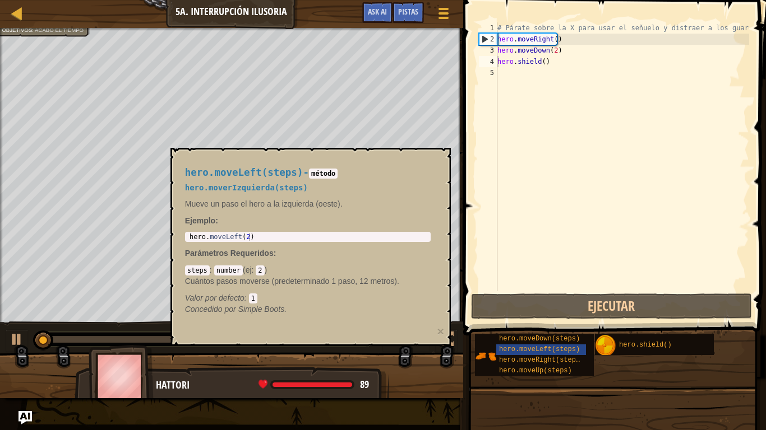
click at [477, 180] on div "hero.shield() 1 2 3 4 5 # Párate sobre la X para usar el señuelo y distraer a l…" at bounding box center [612, 156] width 272 height 269
click at [443, 159] on div "hero.moveLeft(steps) - método hero.moverIzquierda(steps) Mueve un paso el hero …" at bounding box center [310, 247] width 280 height 198
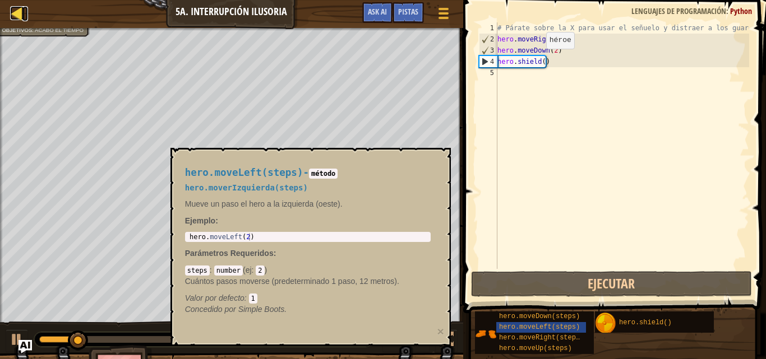
click at [21, 10] on div at bounding box center [17, 13] width 14 height 14
select select "es-419"
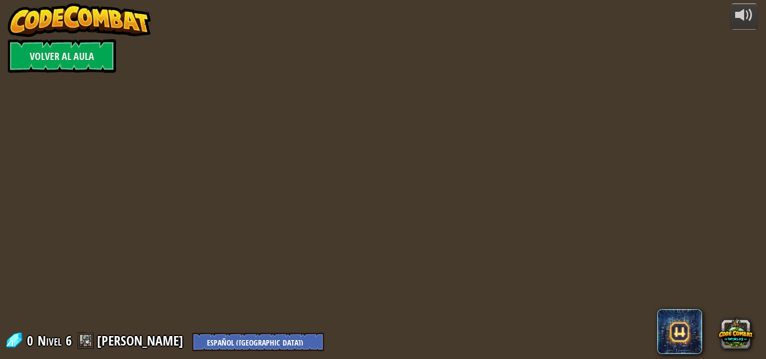
select select "es-419"
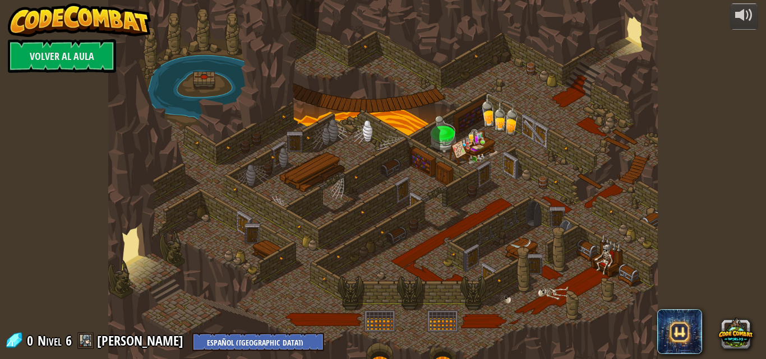
select select "es-419"
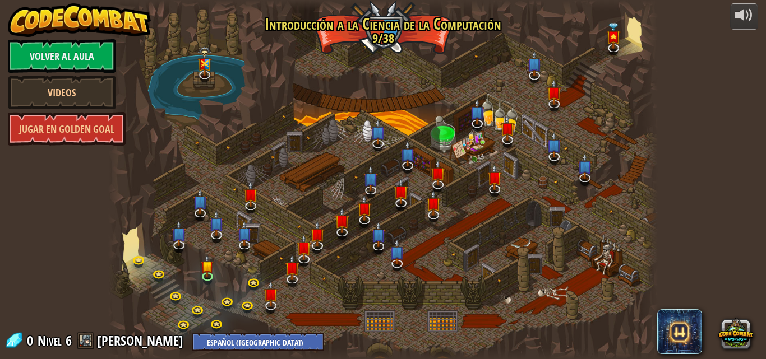
select select "es-419"
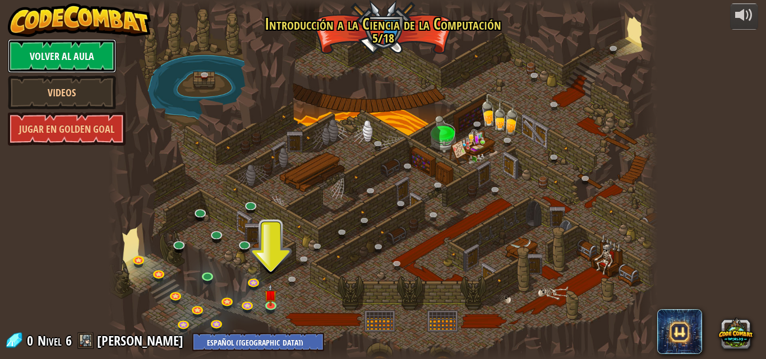
click at [59, 66] on link "Volver al aula" at bounding box center [62, 56] width 108 height 34
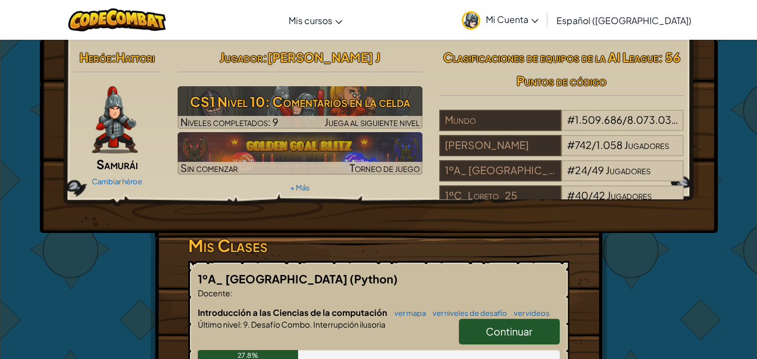
click at [539, 22] on span "Mi Cuenta" at bounding box center [512, 19] width 53 height 12
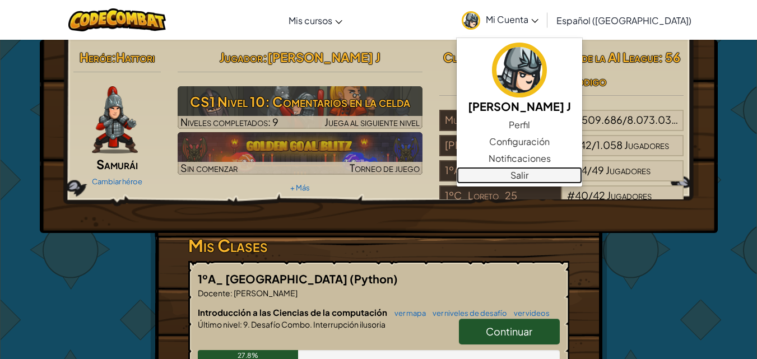
click at [530, 182] on link "Salir" at bounding box center [520, 175] width 126 height 17
